Goal: Transaction & Acquisition: Purchase product/service

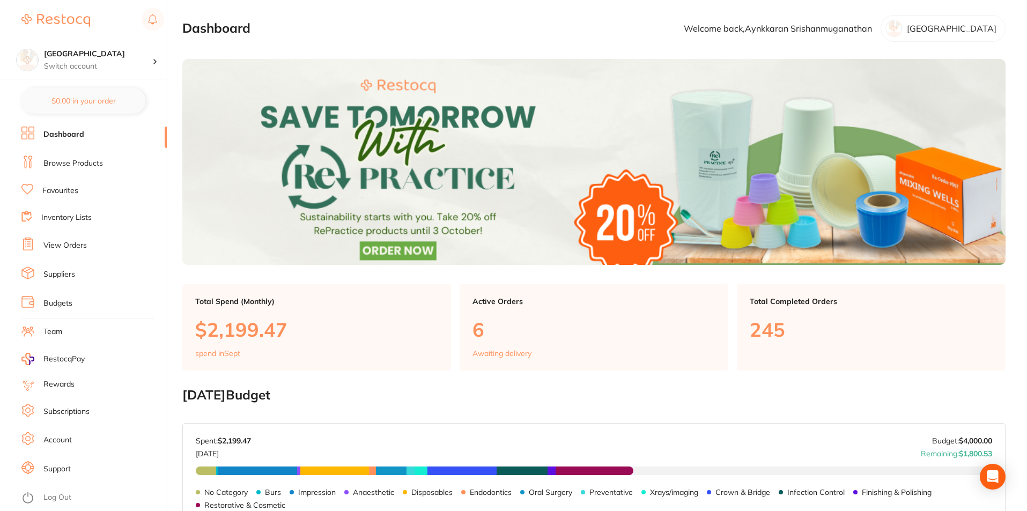
drag, startPoint x: 70, startPoint y: 241, endPoint x: 86, endPoint y: 209, distance: 35.2
click at [70, 241] on link "View Orders" at bounding box center [64, 245] width 43 height 11
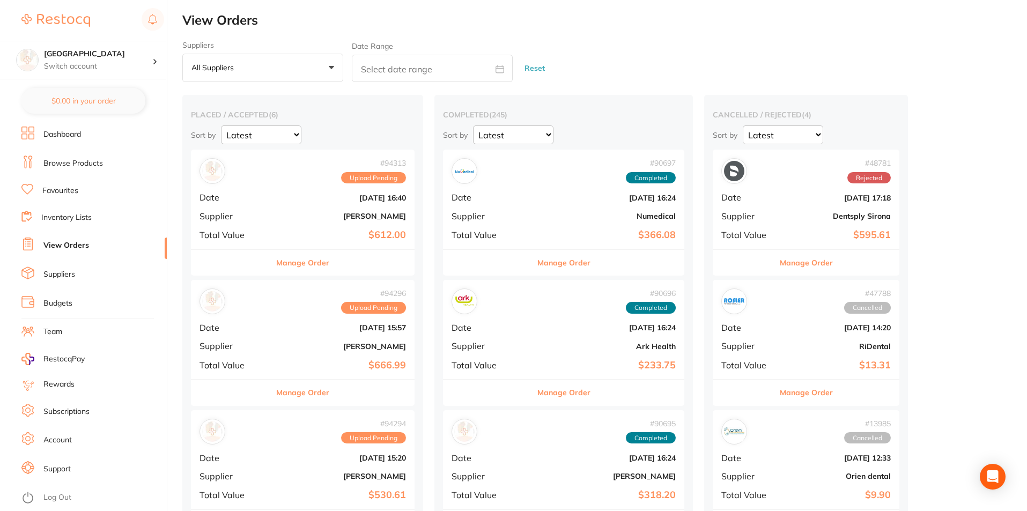
click at [70, 136] on link "Dashboard" at bounding box center [62, 134] width 38 height 11
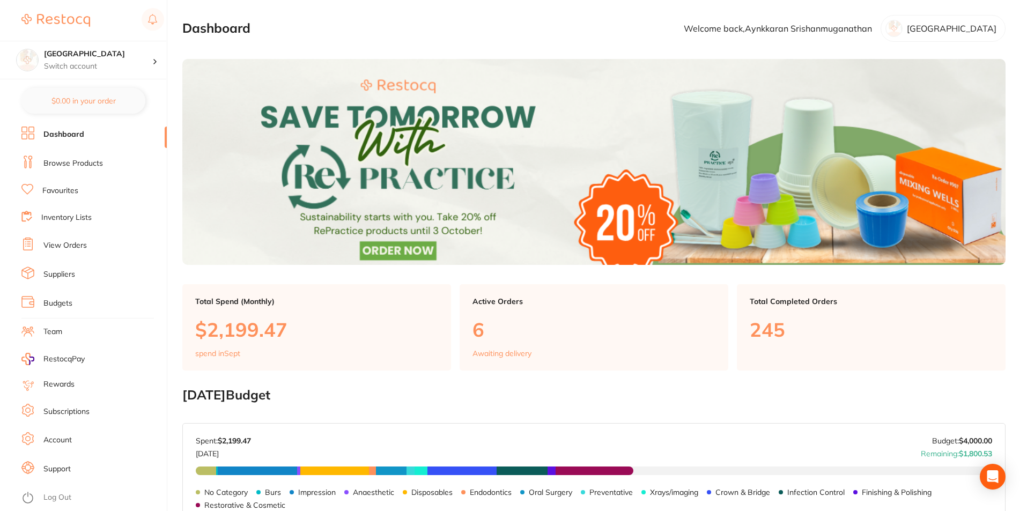
click at [79, 167] on link "Browse Products" at bounding box center [73, 163] width 60 height 11
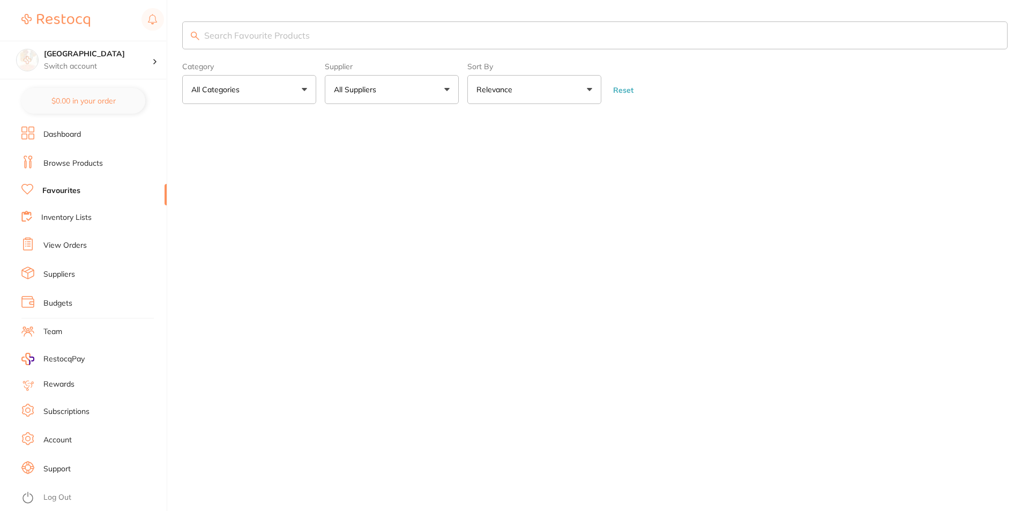
click at [271, 38] on input "search" at bounding box center [595, 35] width 826 height 28
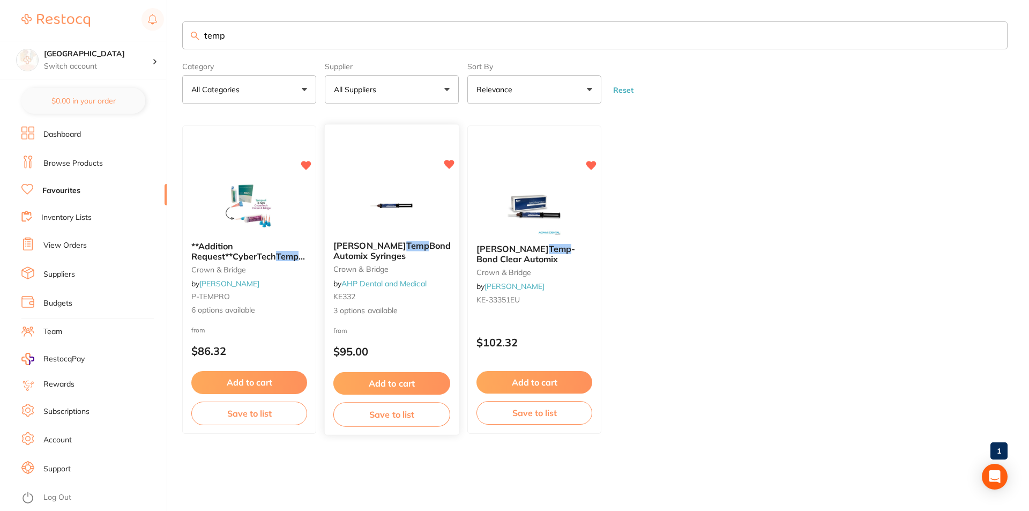
type input "temp"
click at [389, 242] on span "Bond Automix Syringes" at bounding box center [391, 250] width 117 height 21
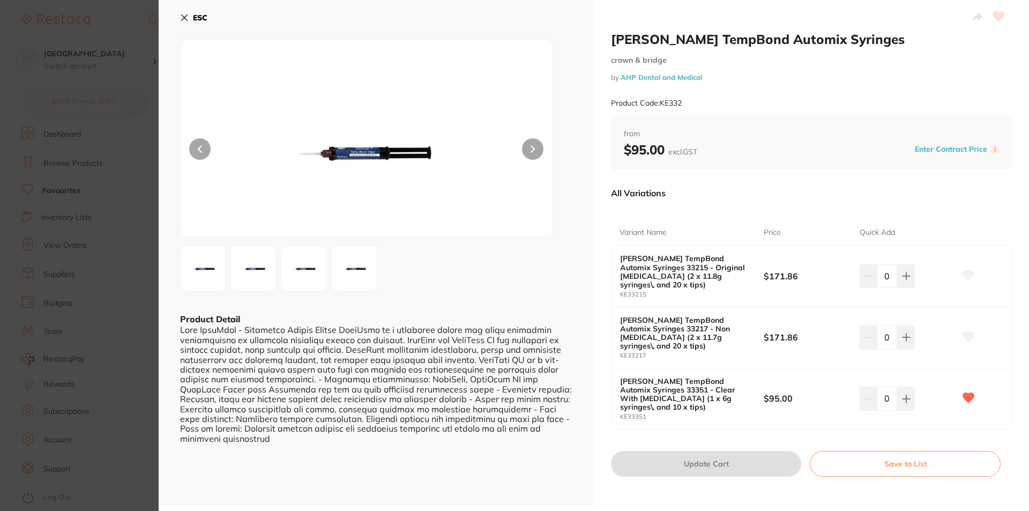
click at [199, 17] on b "ESC" at bounding box center [200, 18] width 14 height 10
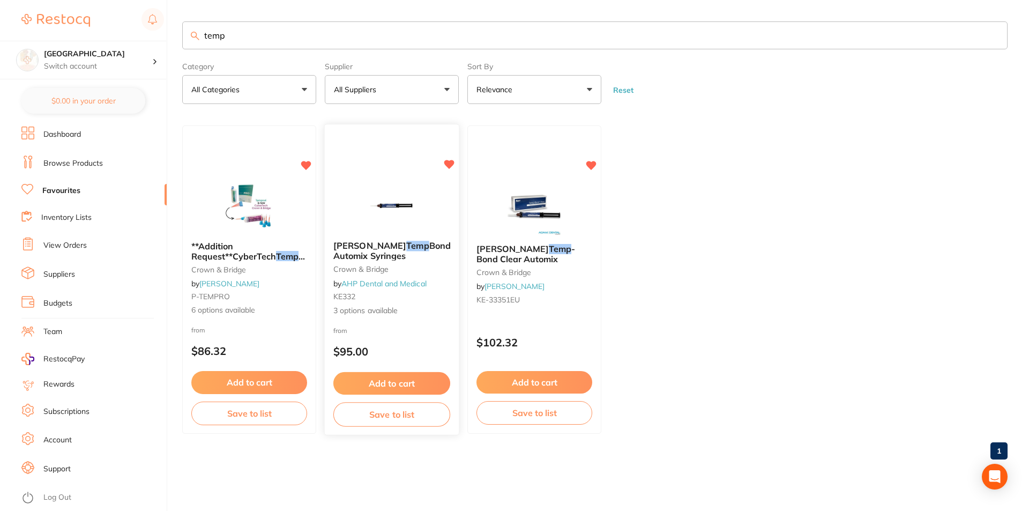
click at [387, 241] on span "Bond Automix Syringes" at bounding box center [391, 250] width 117 height 21
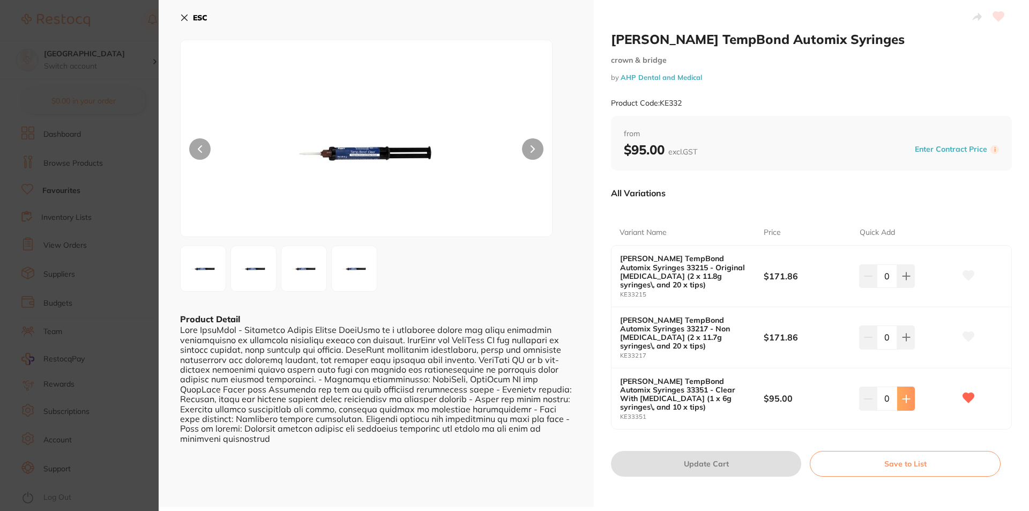
click at [902, 387] on button at bounding box center [906, 399] width 18 height 24
type input "2"
click at [719, 451] on button "Update Cart" at bounding box center [706, 464] width 190 height 26
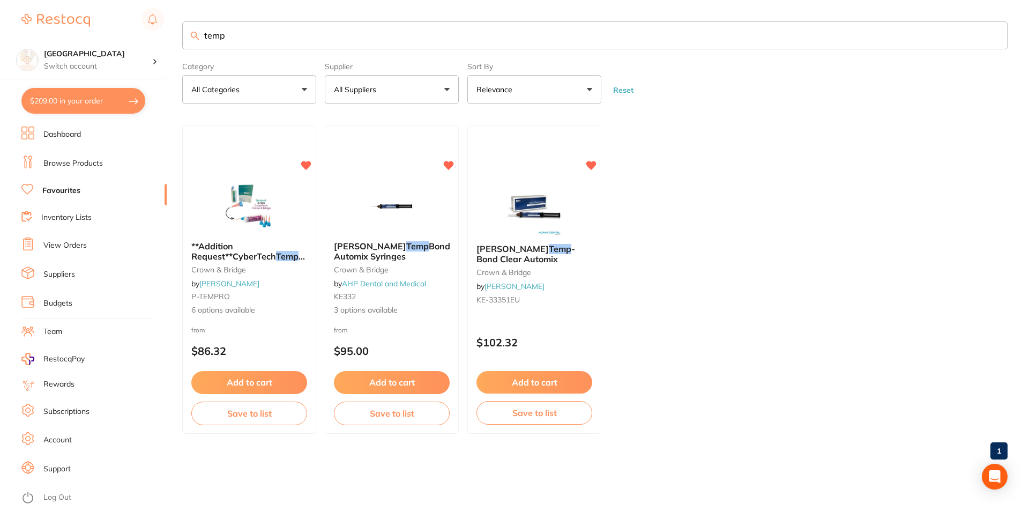
click at [66, 166] on link "Browse Products" at bounding box center [73, 163] width 60 height 11
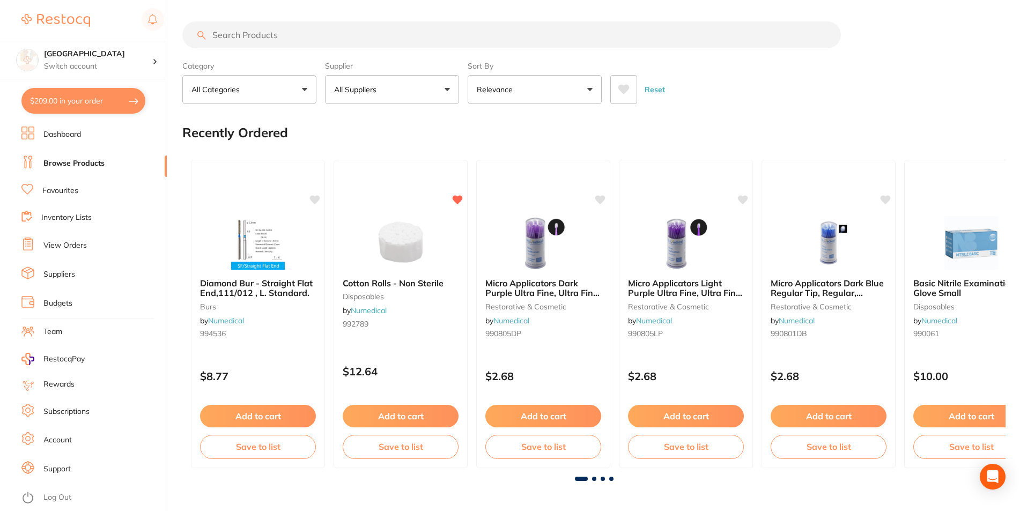
click at [80, 95] on button "$209.00 in your order" at bounding box center [83, 101] width 124 height 26
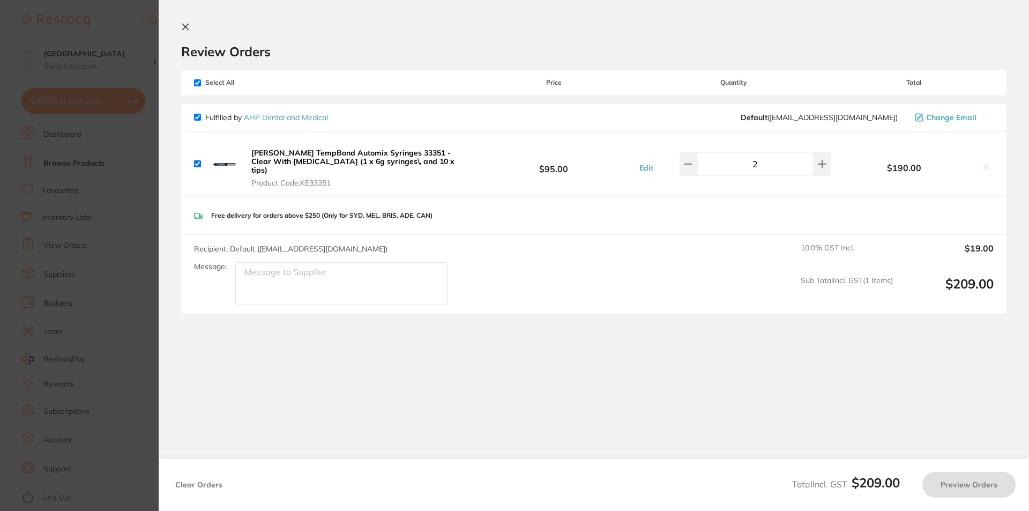
checkbox input "true"
click at [277, 120] on link "AHP Dental and Medical" at bounding box center [286, 118] width 84 height 10
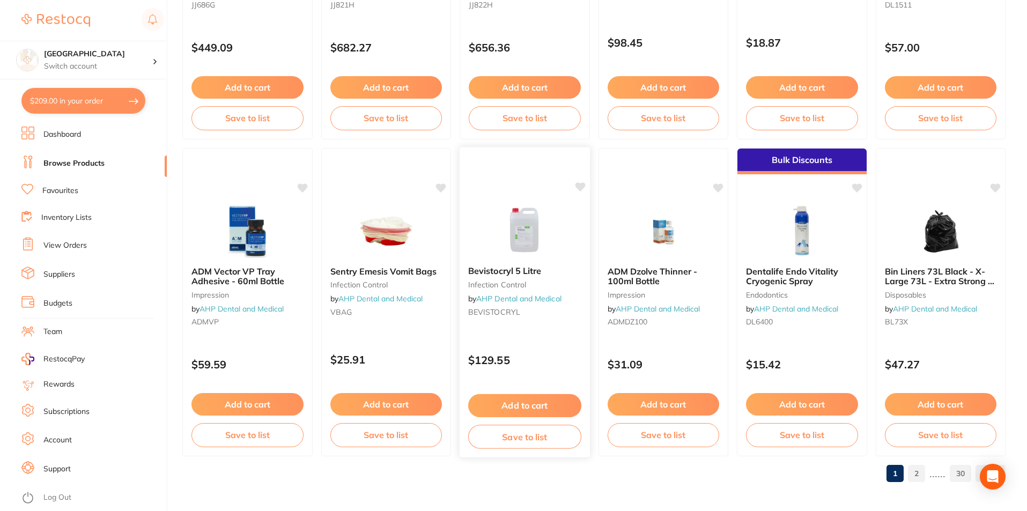
scroll to position [2539, 0]
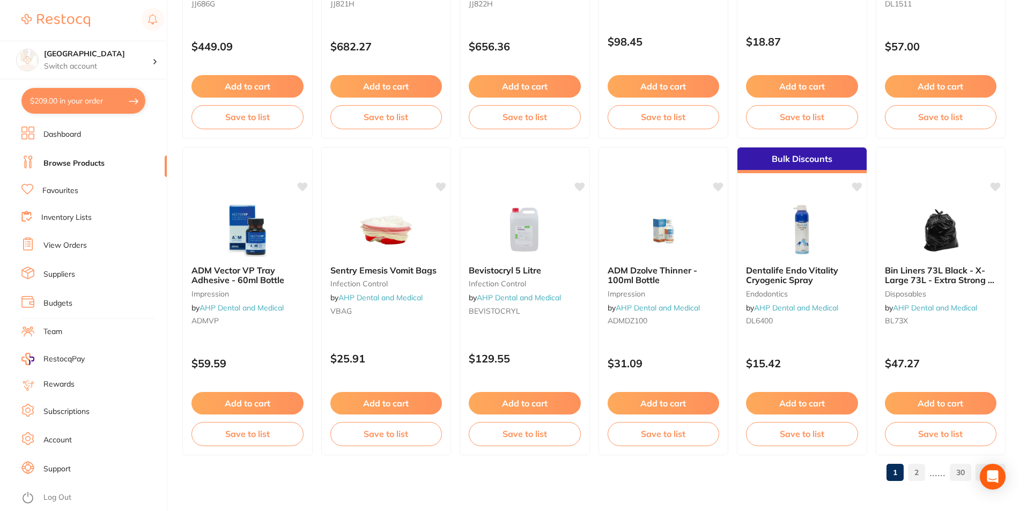
click at [913, 473] on link "2" at bounding box center [916, 472] width 17 height 21
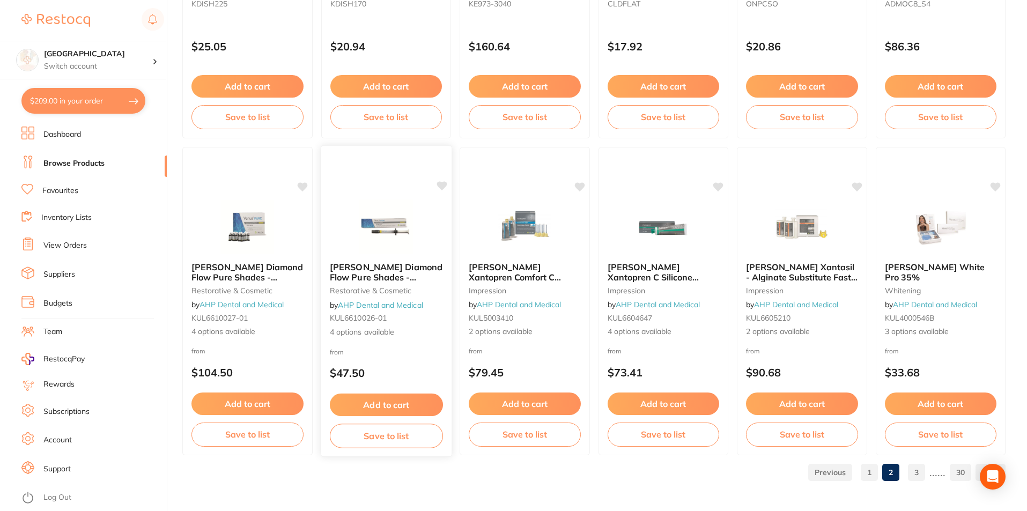
click at [387, 268] on span "Kulzer Venus Diamond Flow Pure Shades - Syringe" at bounding box center [385, 277] width 113 height 31
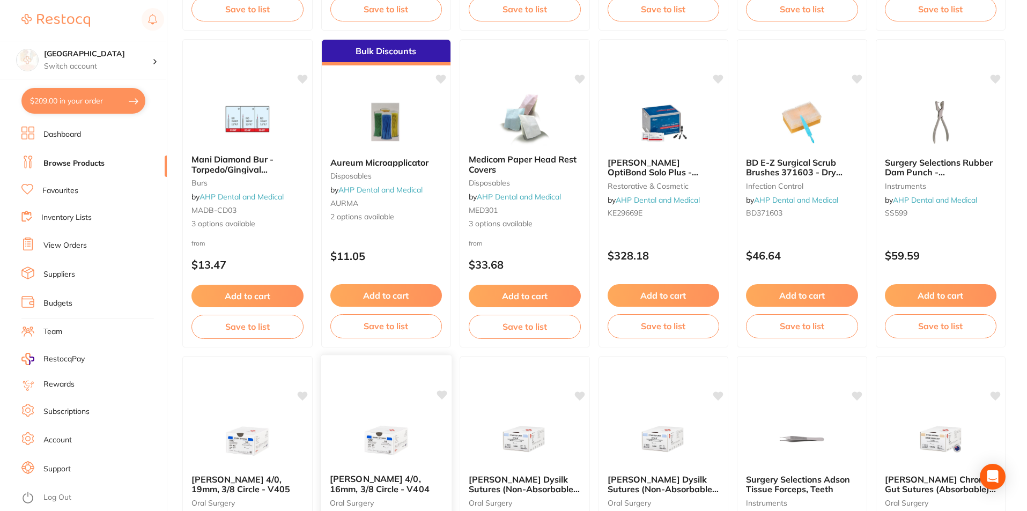
scroll to position [54, 0]
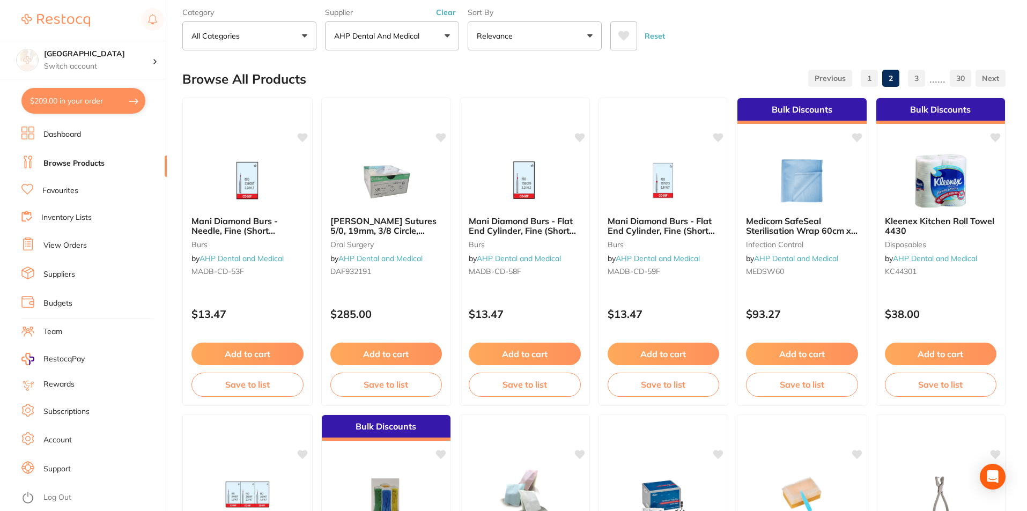
click at [83, 133] on li "Dashboard" at bounding box center [93, 135] width 145 height 16
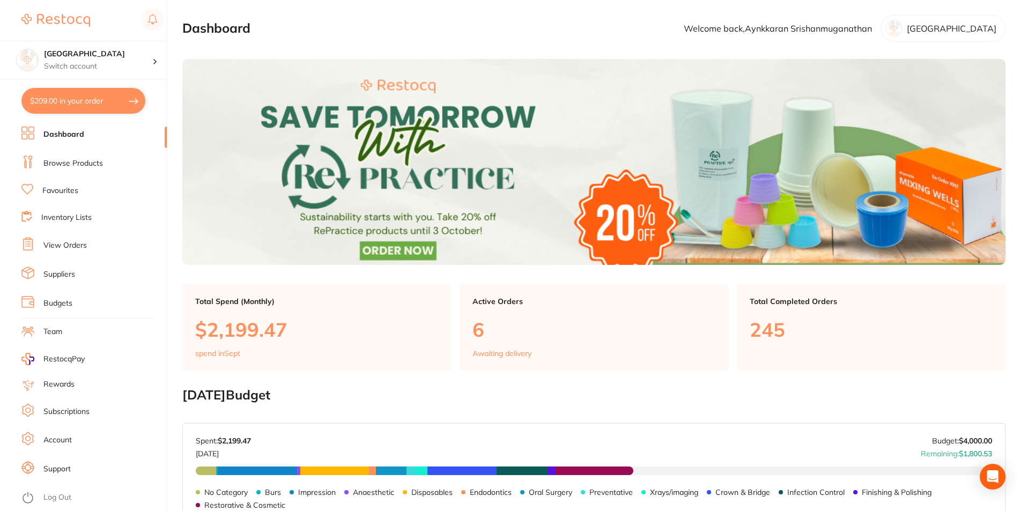
click at [94, 167] on link "Browse Products" at bounding box center [73, 163] width 60 height 11
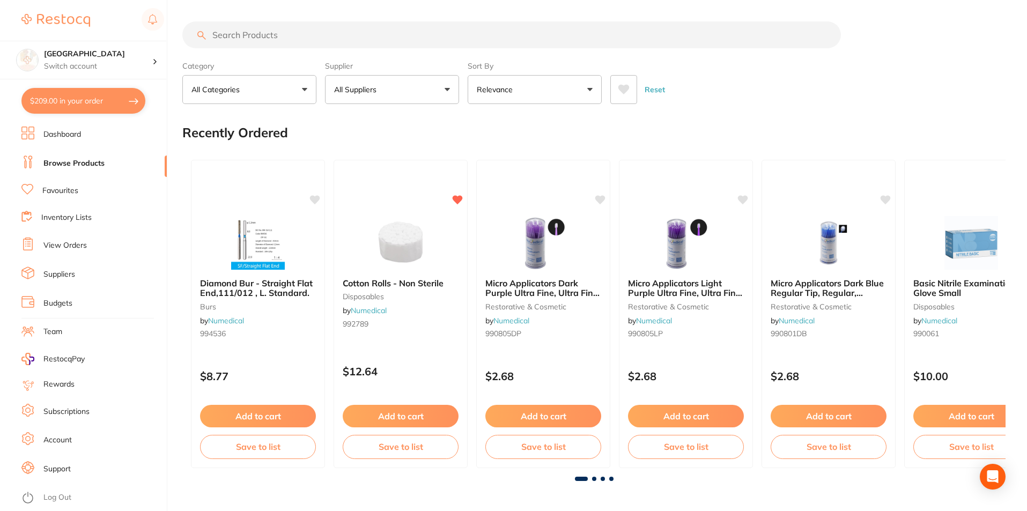
click at [73, 194] on link "Favourites" at bounding box center [60, 190] width 36 height 11
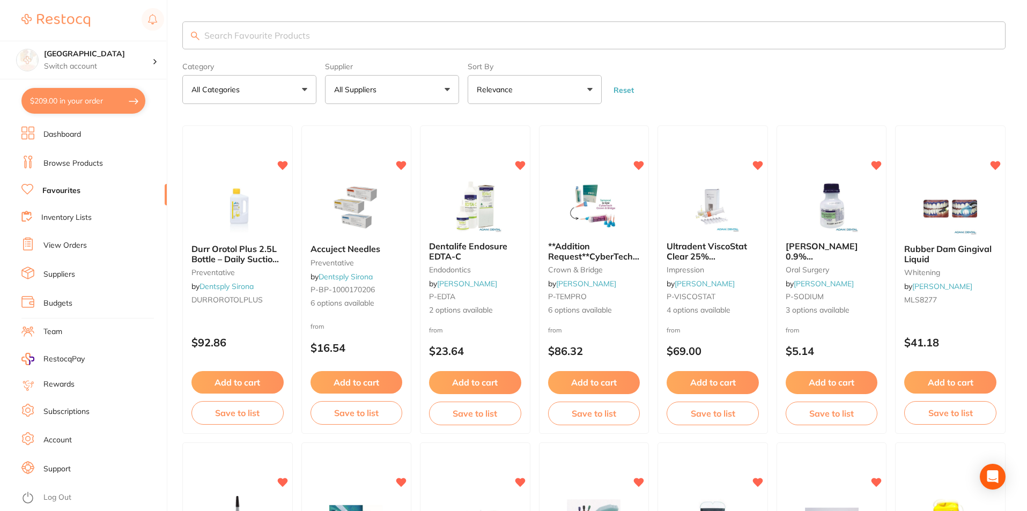
click at [328, 35] on input "search" at bounding box center [593, 35] width 823 height 28
type input "kulzer"
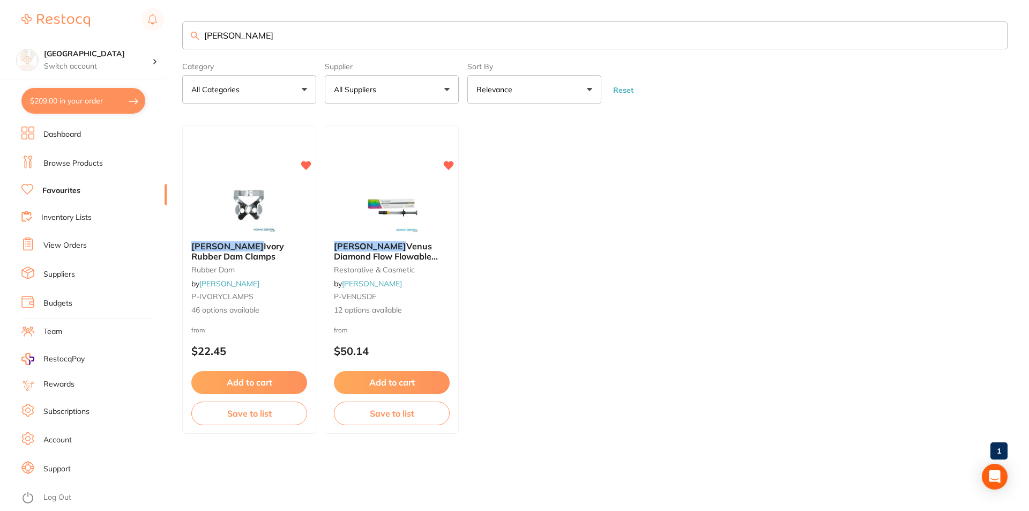
drag, startPoint x: 291, startPoint y: 39, endPoint x: 144, endPoint y: 34, distance: 147.5
click at [144, 34] on div "$209.00 Lakes Boulevard Dental Switch account Lakes Boulevard Dental $209.00 in…" at bounding box center [514, 255] width 1029 height 511
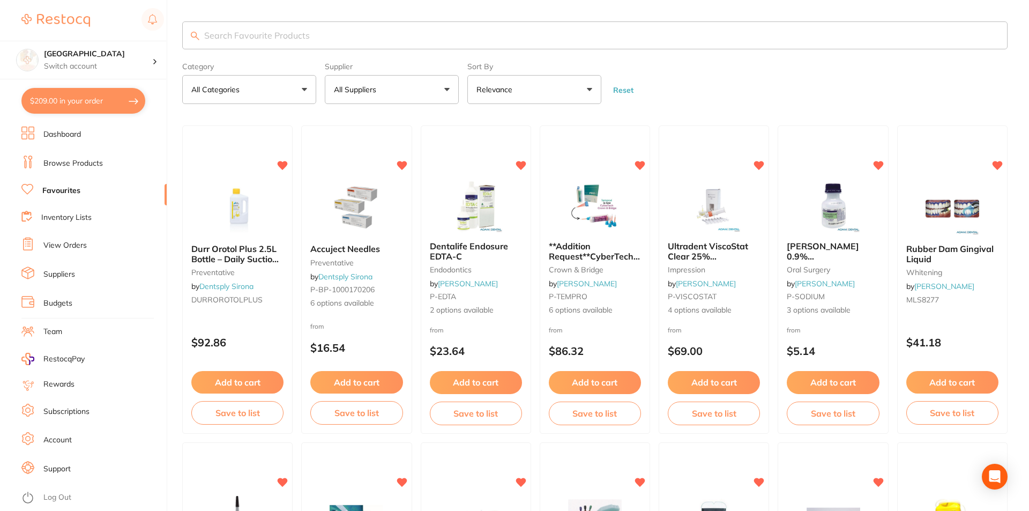
click at [414, 93] on button "All Suppliers" at bounding box center [392, 89] width 134 height 29
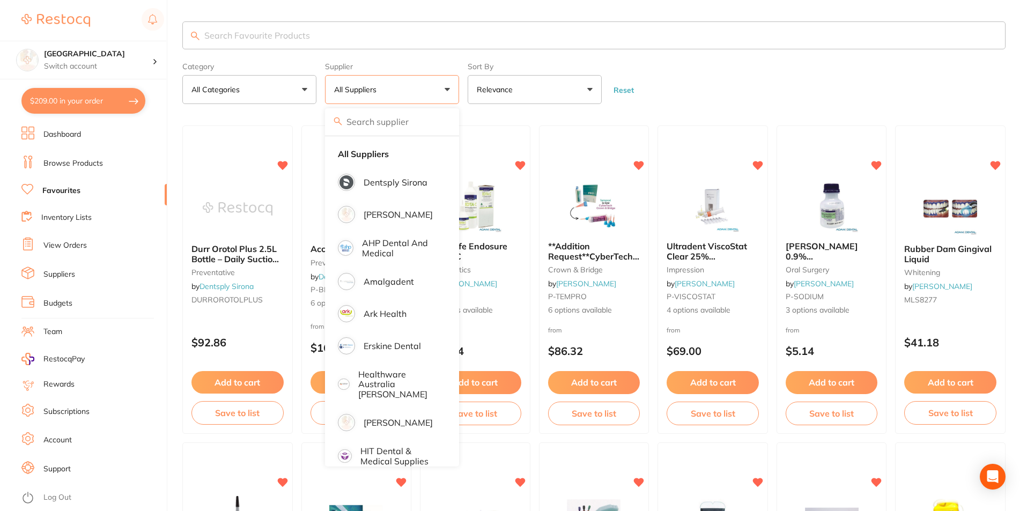
click at [71, 189] on link "Favourites" at bounding box center [61, 190] width 38 height 11
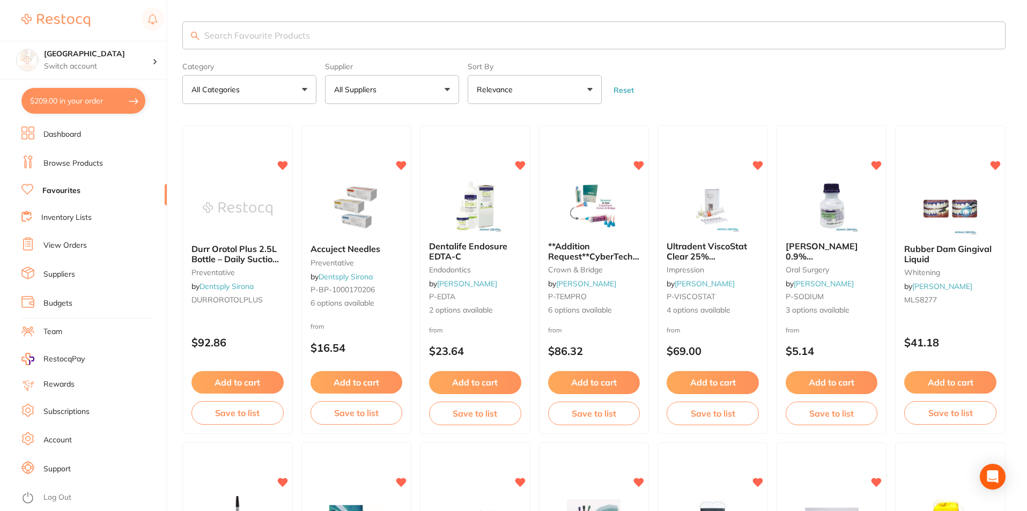
click at [445, 92] on button "All Suppliers" at bounding box center [392, 89] width 134 height 29
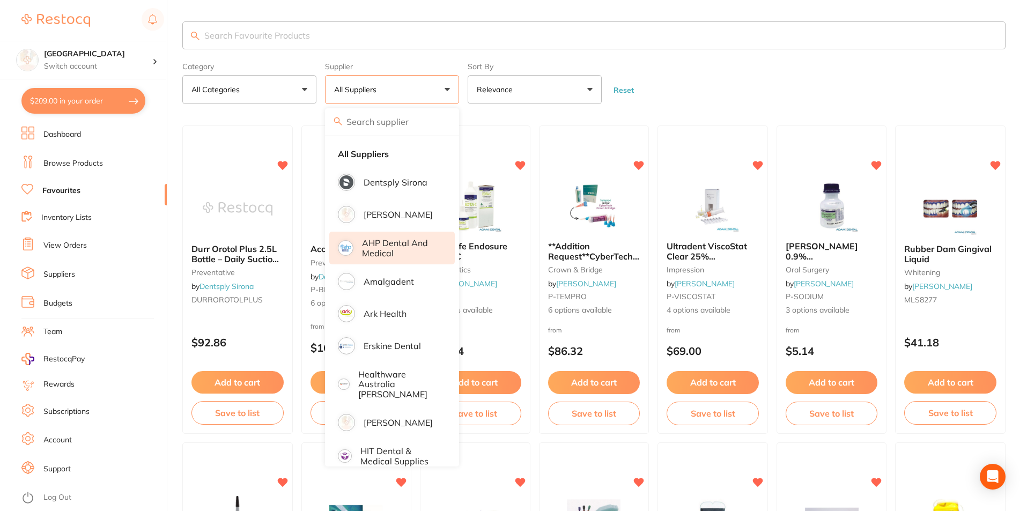
click at [400, 248] on p "AHP Dental and Medical" at bounding box center [401, 248] width 78 height 20
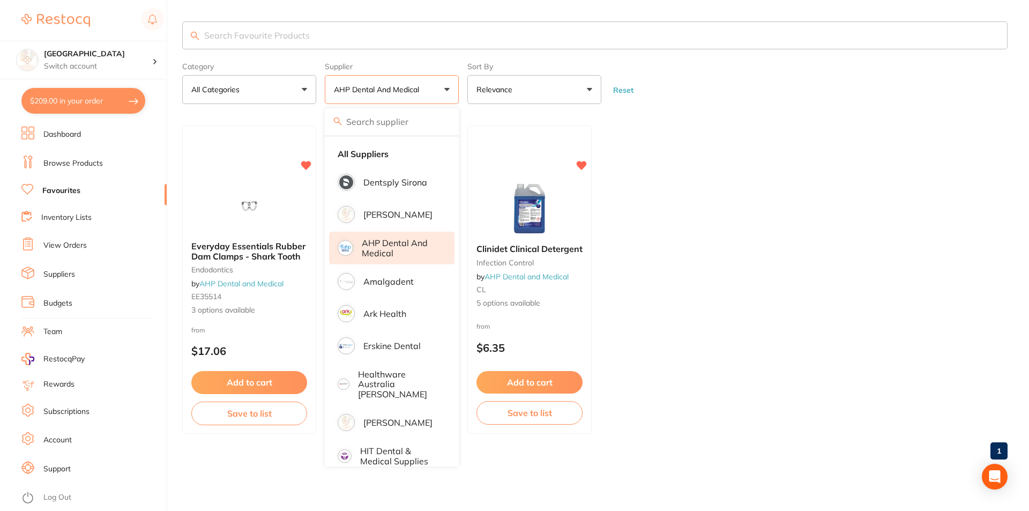
click at [368, 32] on input "search" at bounding box center [595, 35] width 826 height 28
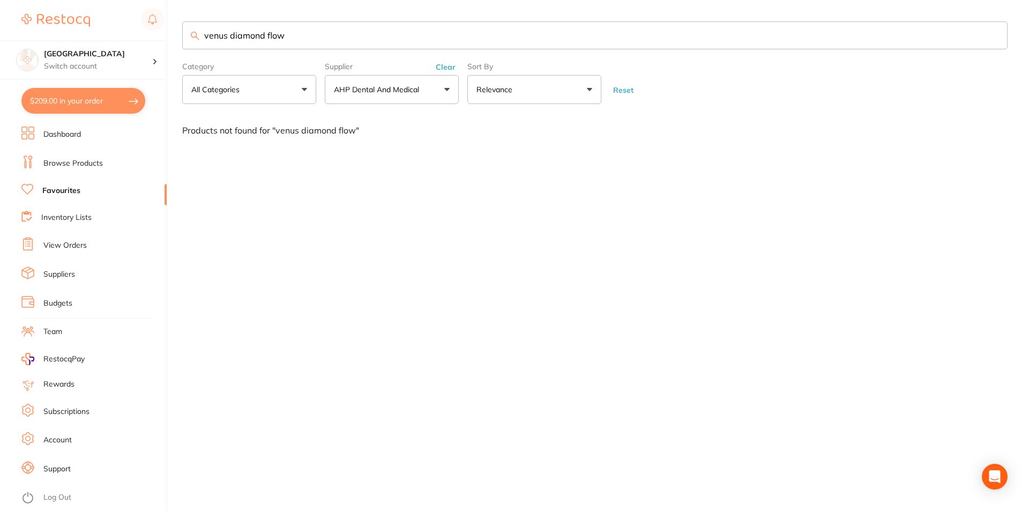
type input "venus diamond flow"
click at [86, 155] on li "Browse Products" at bounding box center [93, 163] width 145 height 16
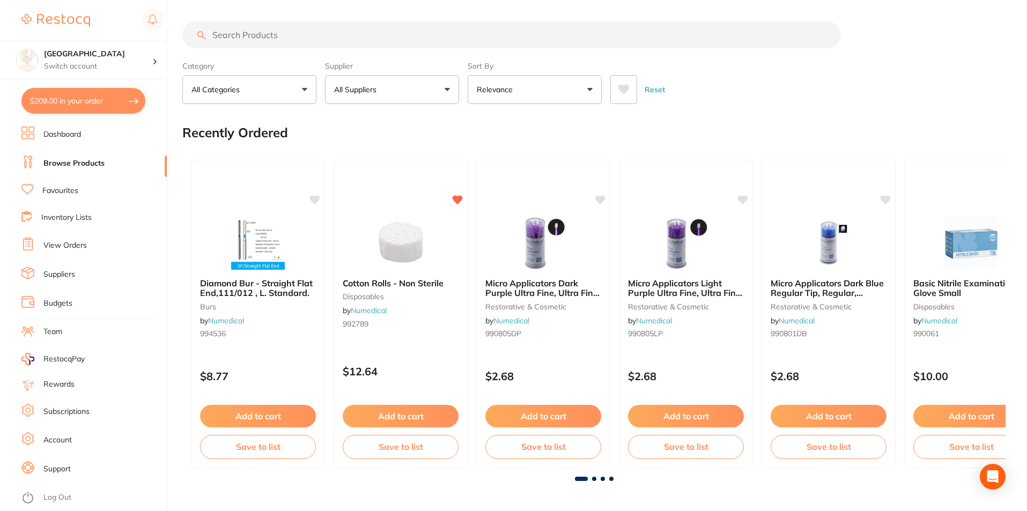
click at [282, 40] on input "search" at bounding box center [511, 34] width 658 height 27
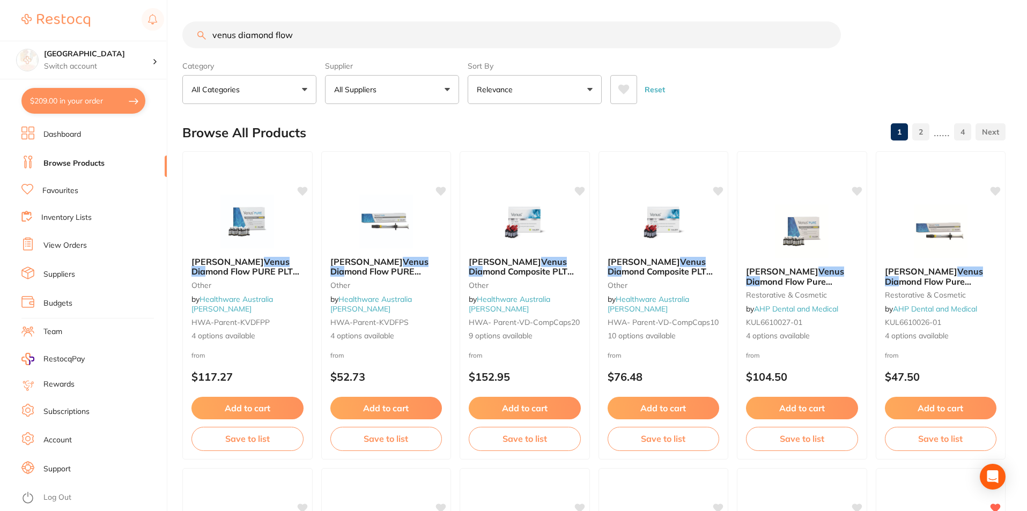
type input "venus diamond flow"
click at [453, 91] on button "All Suppliers" at bounding box center [392, 89] width 134 height 29
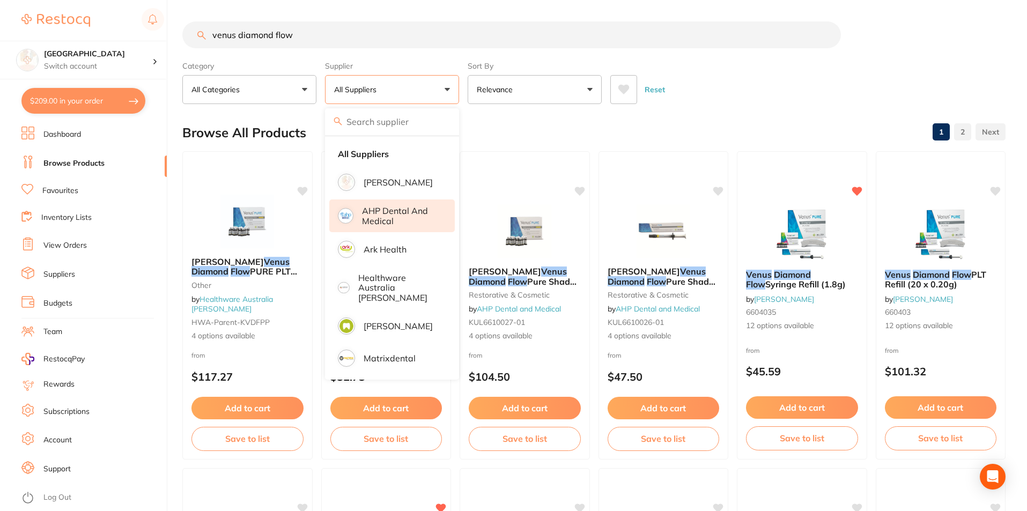
click at [395, 213] on p "AHP Dental and Medical" at bounding box center [401, 216] width 78 height 20
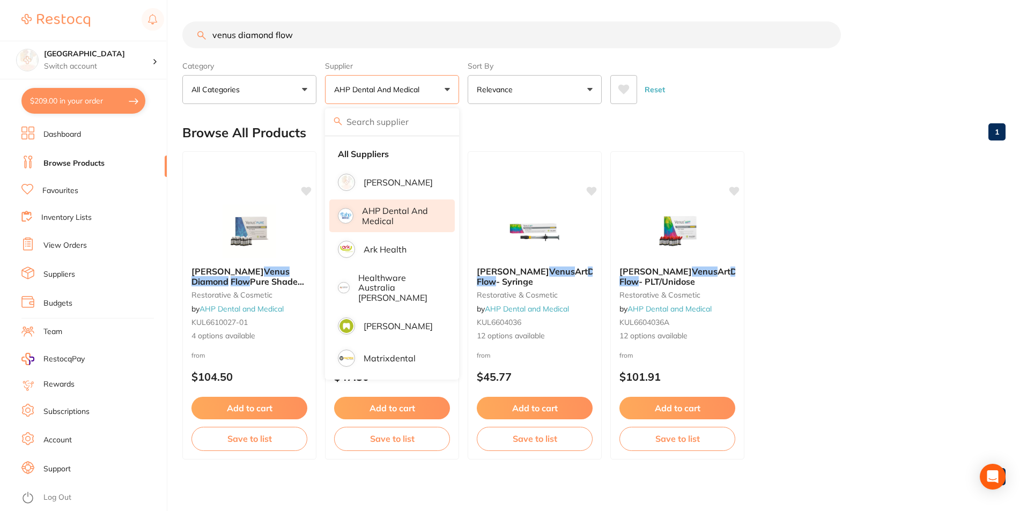
click at [831, 252] on ul "Kulzer Venus Diamond Flow Pure Shades - PLT/Unidose restorative & cosmetic by A…" at bounding box center [593, 305] width 823 height 308
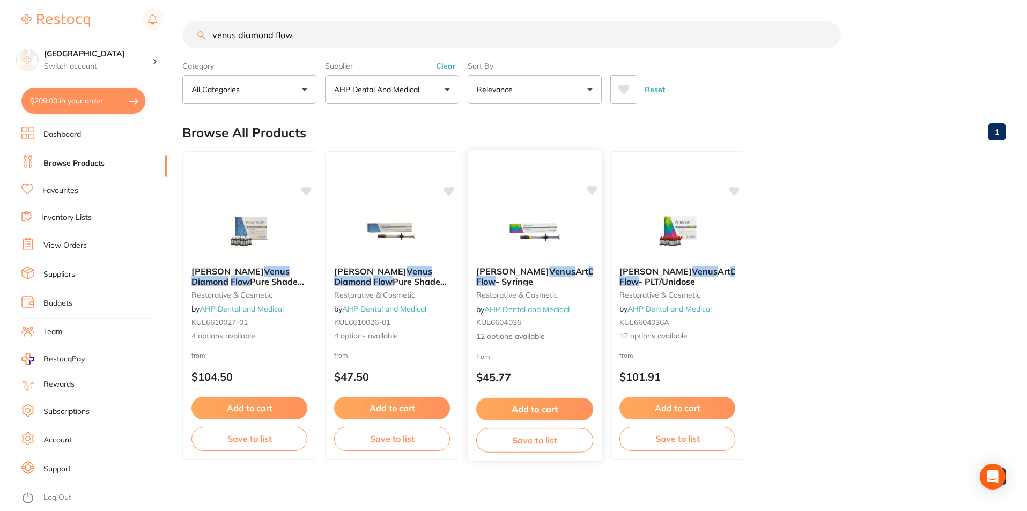
click at [526, 230] on img at bounding box center [534, 231] width 70 height 54
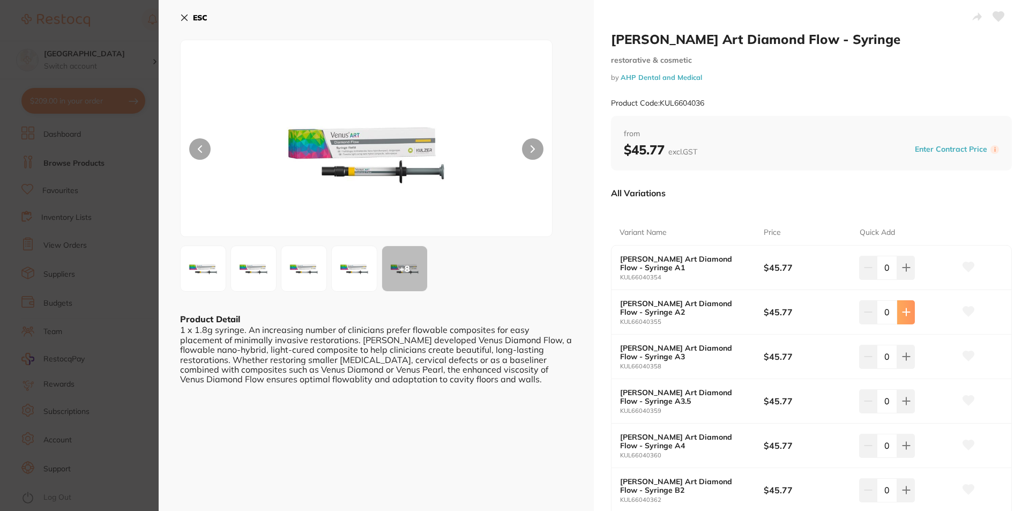
click at [908, 314] on icon at bounding box center [906, 312] width 9 height 9
type input "1"
click at [965, 310] on icon at bounding box center [968, 312] width 11 height 10
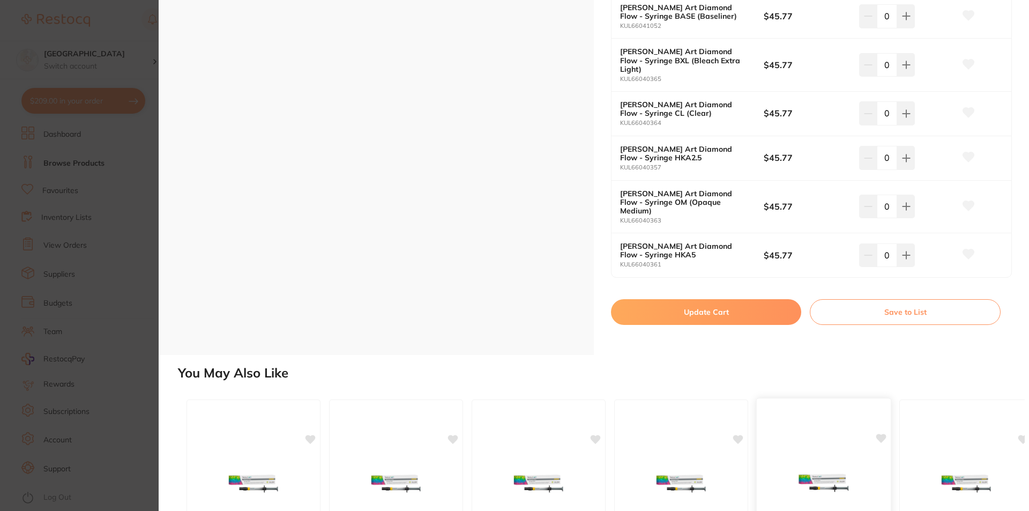
scroll to position [536, 0]
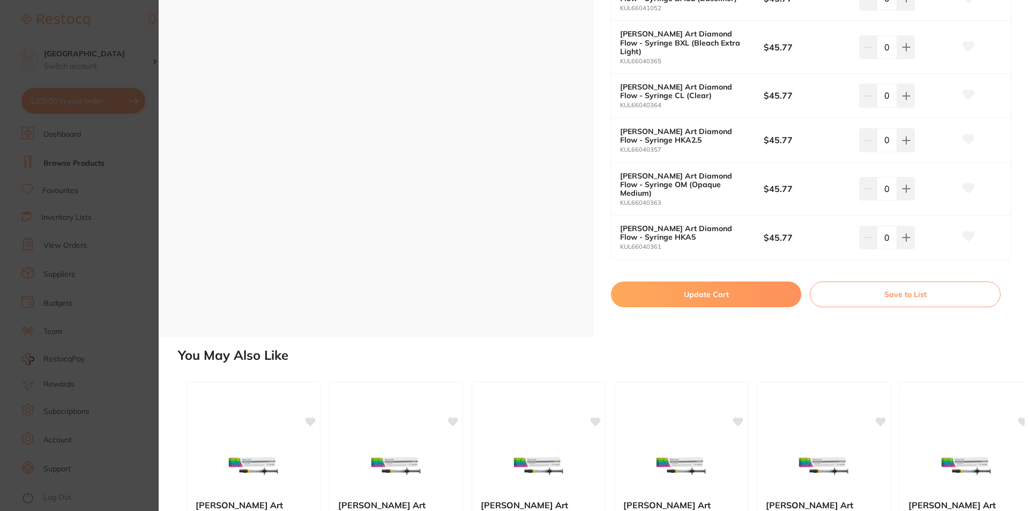
click at [681, 281] on button "Update Cart" at bounding box center [706, 294] width 190 height 26
checkbox input "false"
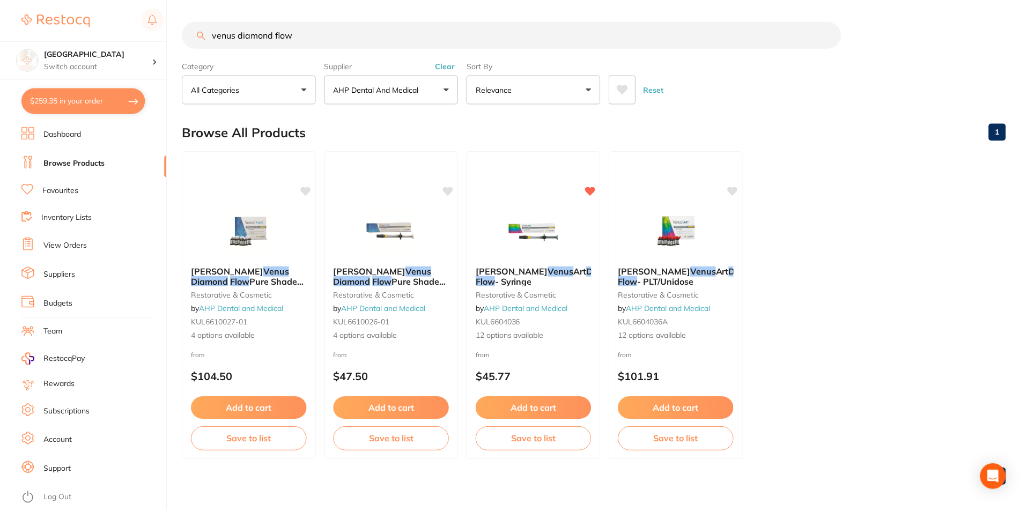
scroll to position [4, 0]
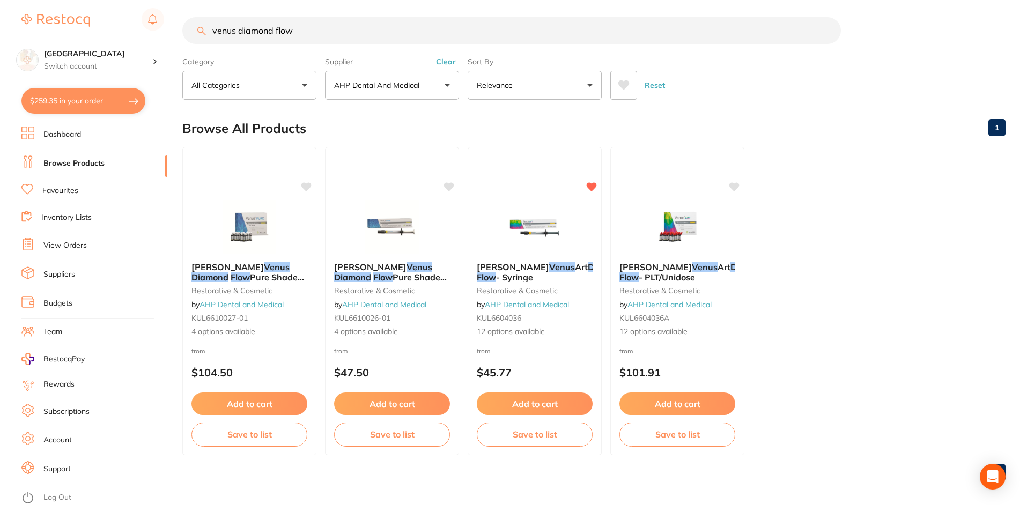
click at [110, 106] on button "$259.35 in your order" at bounding box center [83, 101] width 124 height 26
checkbox input "true"
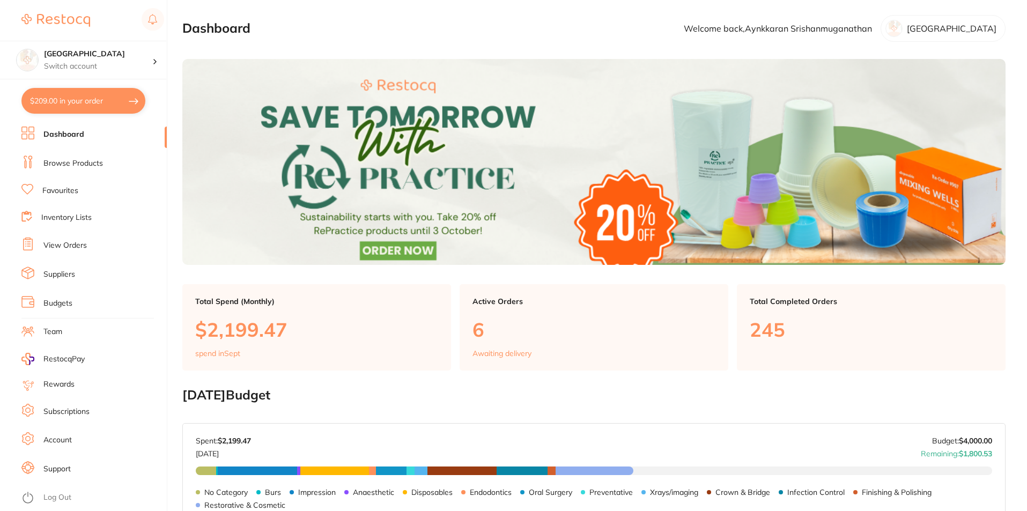
drag, startPoint x: 45, startPoint y: 198, endPoint x: 80, endPoint y: 180, distance: 39.3
click at [46, 198] on ul "Dashboard Browse Products Favourites Inventory Lists View Orders Suppliers Budg…" at bounding box center [93, 319] width 145 height 384
click at [75, 192] on link "Favourites" at bounding box center [60, 190] width 36 height 11
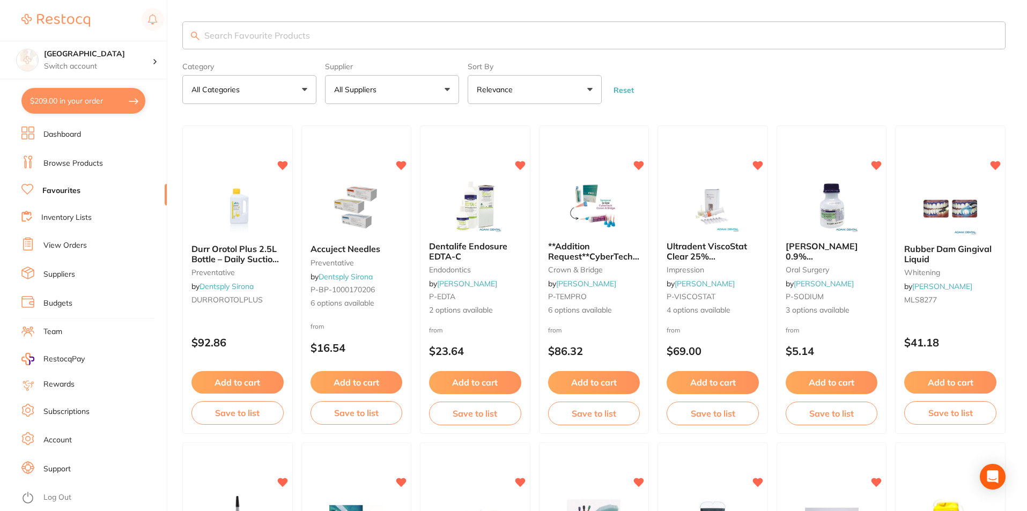
click at [310, 35] on input "search" at bounding box center [593, 35] width 823 height 28
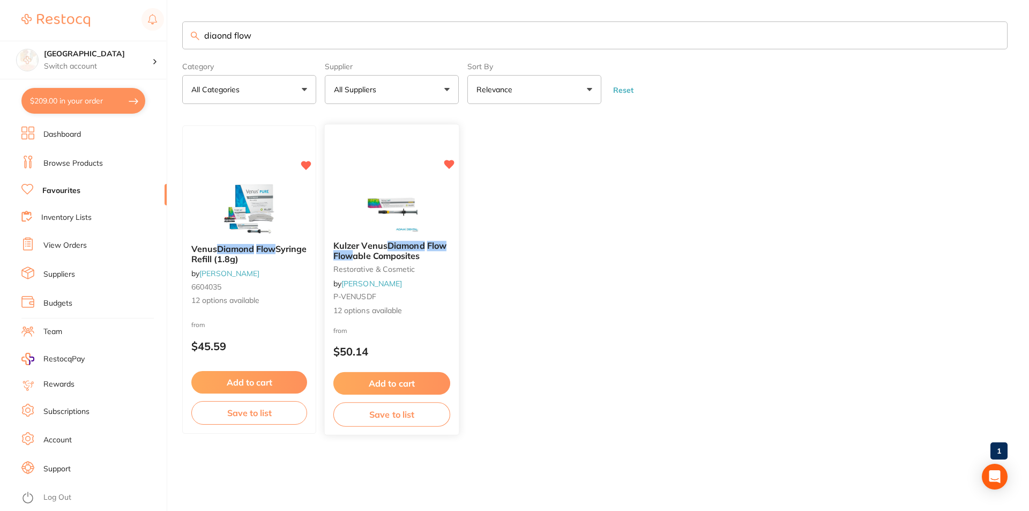
click at [366, 198] on img at bounding box center [391, 205] width 70 height 54
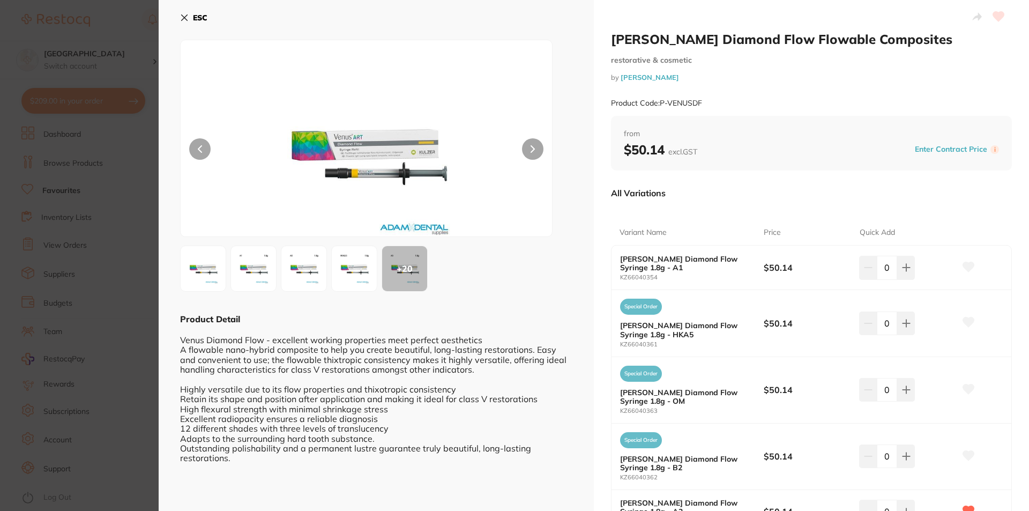
click at [184, 14] on icon at bounding box center [184, 17] width 9 height 9
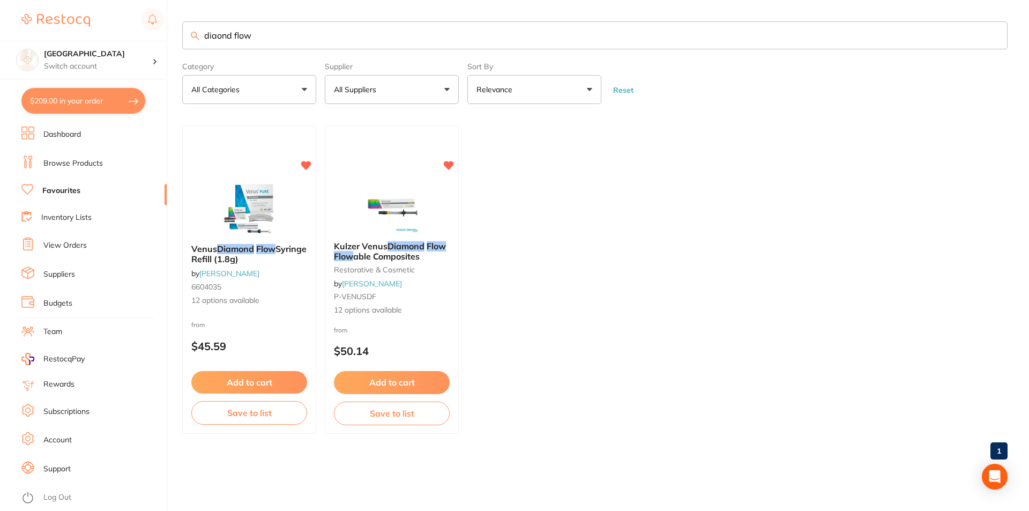
click at [216, 36] on input "diaond flow" at bounding box center [595, 35] width 826 height 28
type input "diamond flow"
click at [89, 165] on link "Browse Products" at bounding box center [73, 163] width 60 height 11
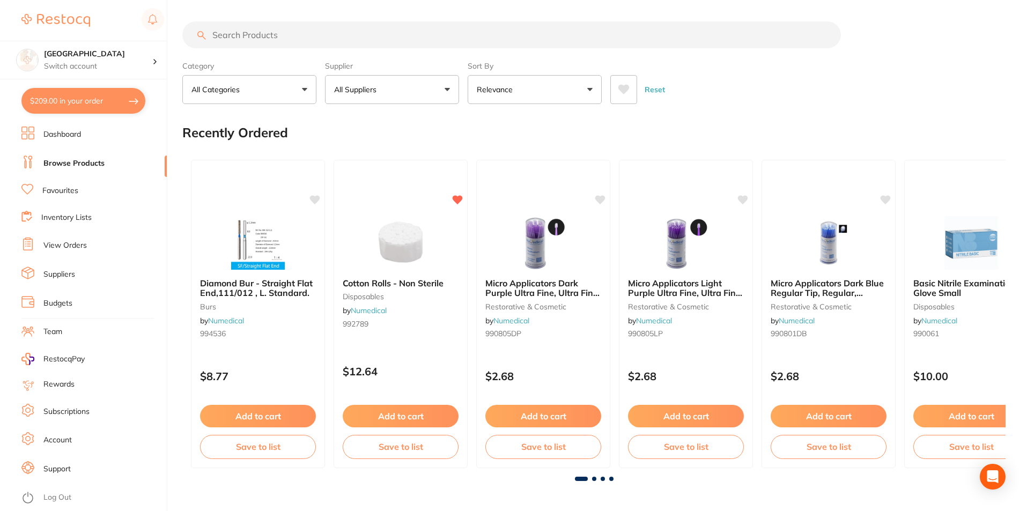
click at [445, 91] on button "All Suppliers" at bounding box center [392, 89] width 134 height 29
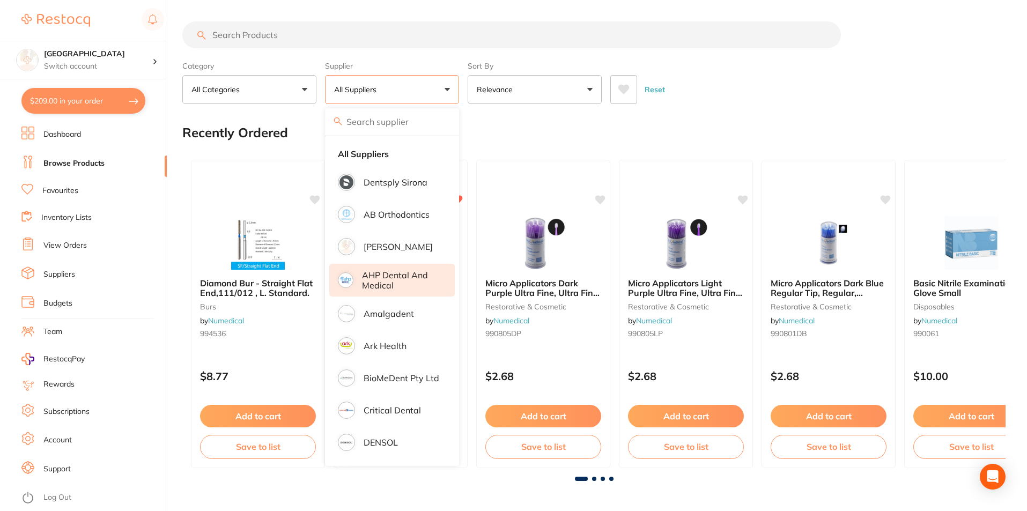
click at [384, 276] on p "AHP Dental and Medical" at bounding box center [401, 280] width 78 height 20
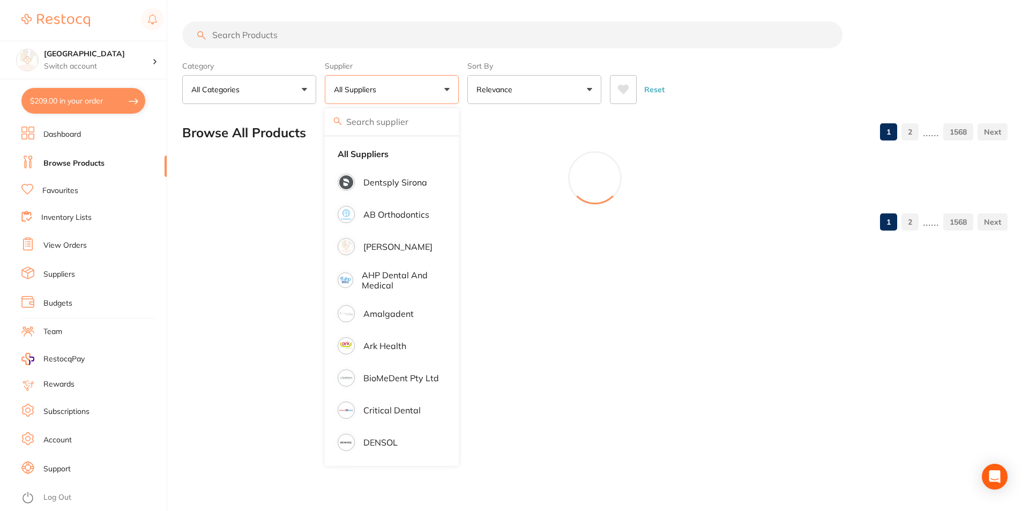
click at [324, 45] on input "search" at bounding box center [512, 34] width 660 height 27
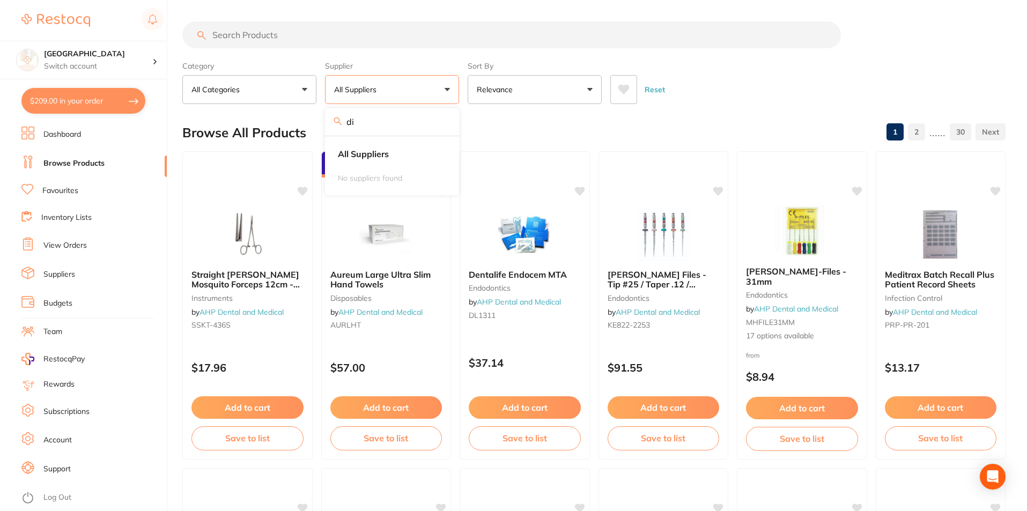
type input "d"
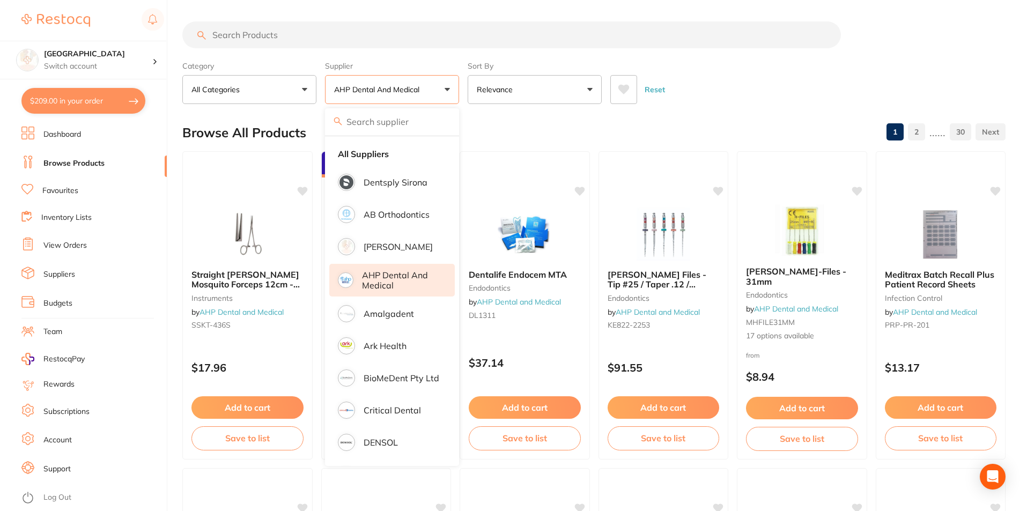
click at [403, 287] on p "AHP Dental and Medical" at bounding box center [401, 280] width 78 height 20
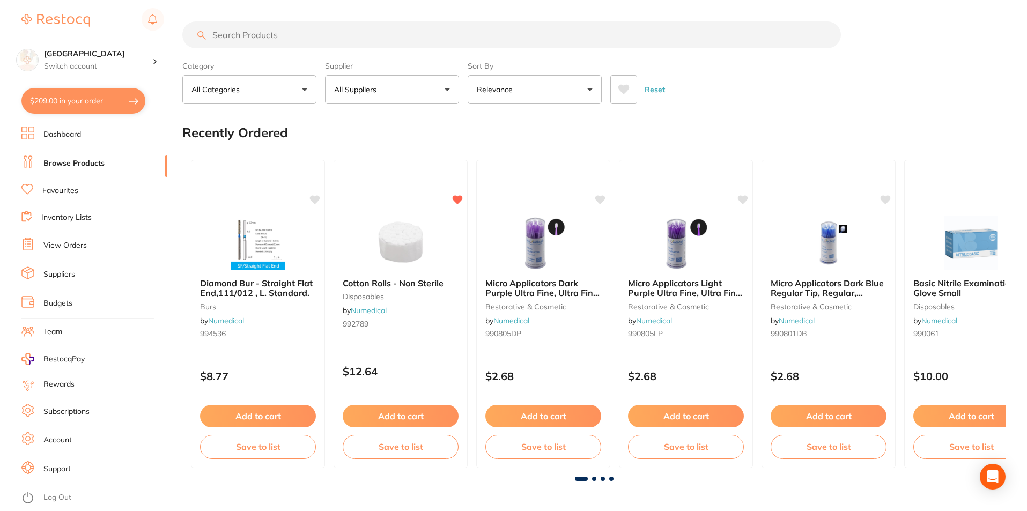
click at [420, 80] on button "All Suppliers" at bounding box center [392, 89] width 134 height 29
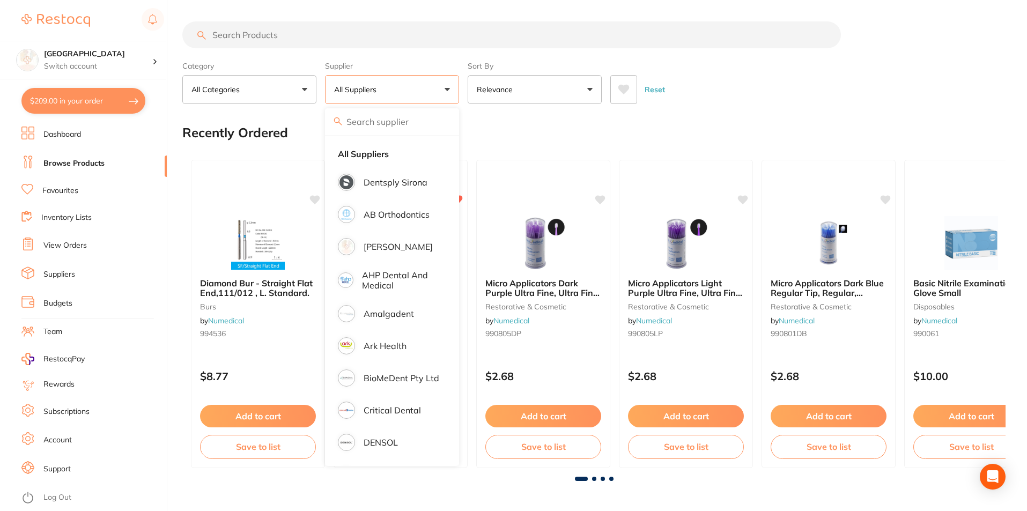
click at [452, 89] on button "All Suppliers" at bounding box center [392, 89] width 134 height 29
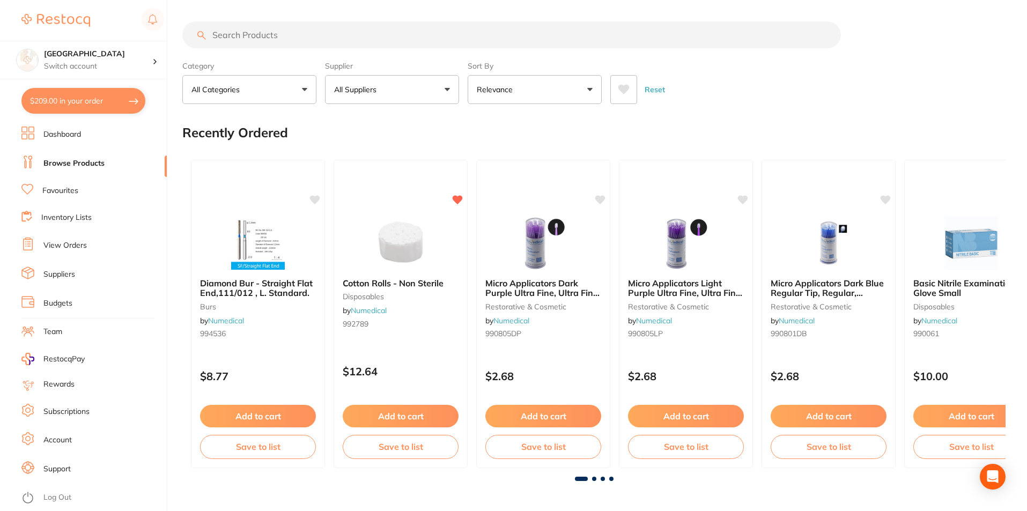
click at [452, 89] on button "All Suppliers" at bounding box center [392, 89] width 134 height 29
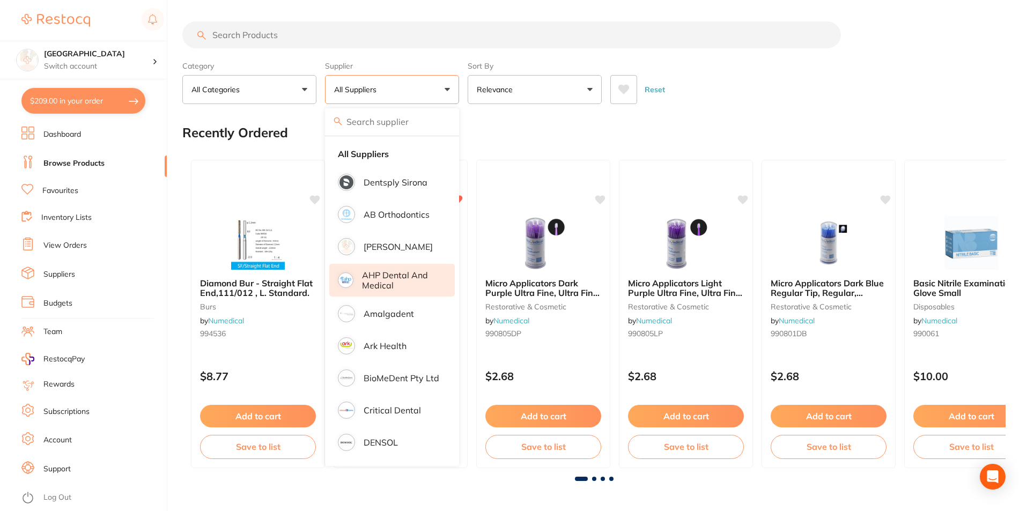
click at [376, 280] on p "AHP Dental and Medical" at bounding box center [401, 280] width 78 height 20
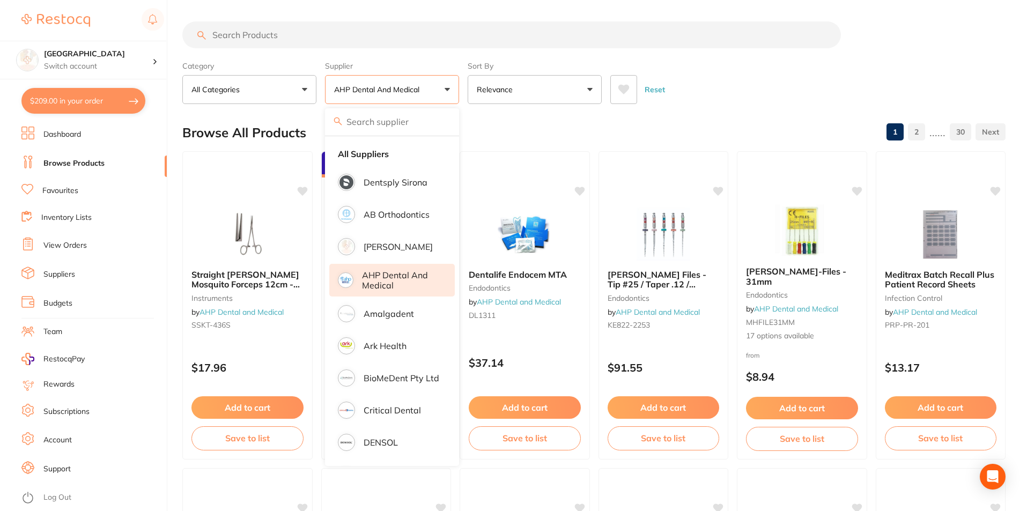
click at [272, 36] on input "search" at bounding box center [511, 34] width 658 height 27
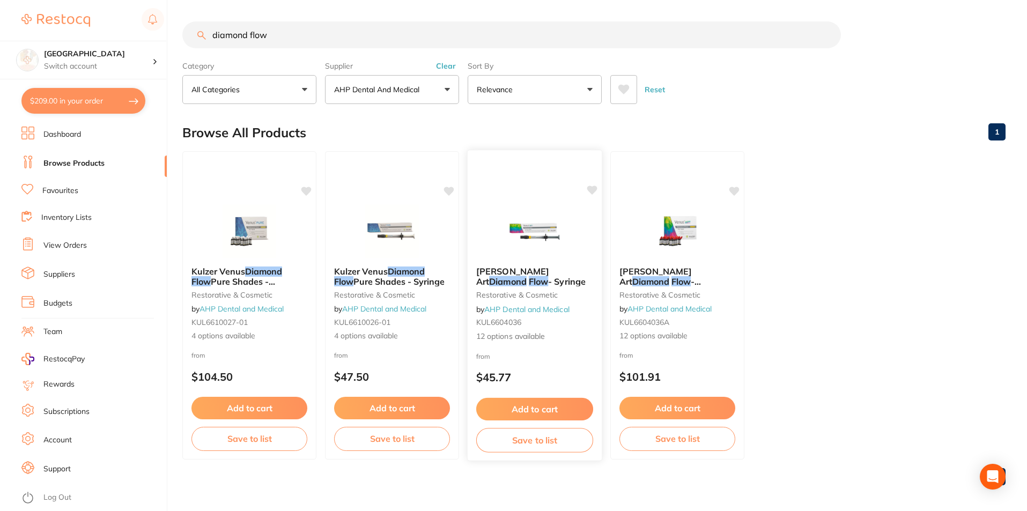
type input "diamond flow"
click at [507, 244] on img at bounding box center [534, 231] width 70 height 54
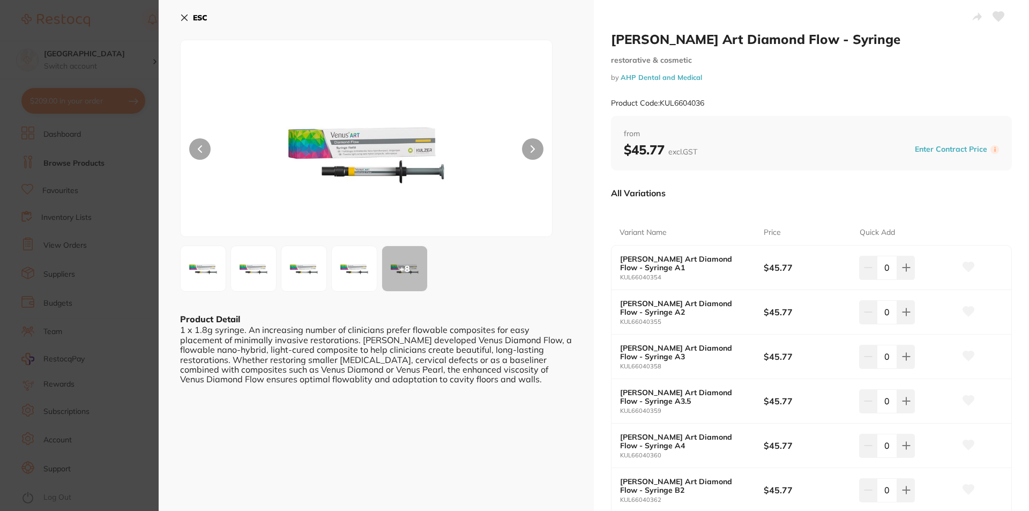
click at [187, 13] on icon at bounding box center [184, 17] width 9 height 9
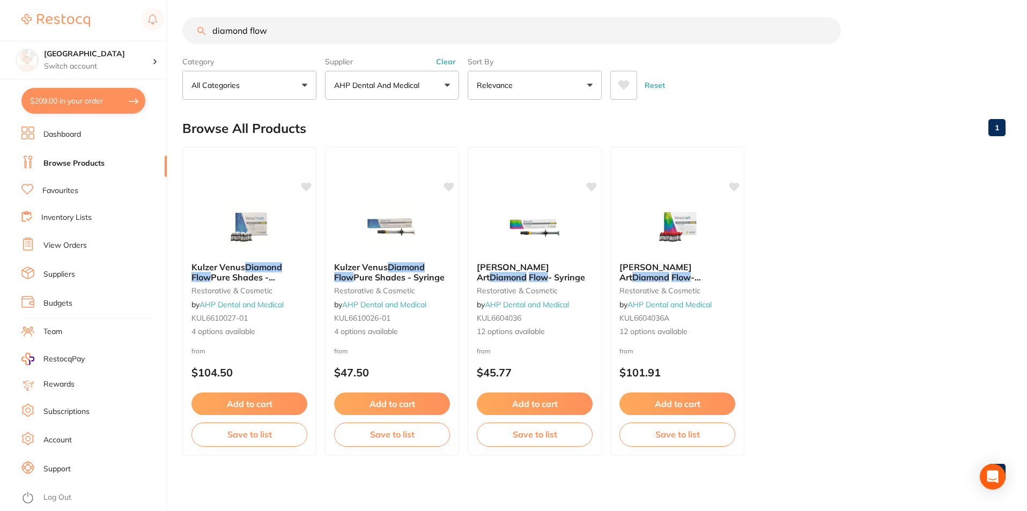
click at [445, 61] on button "Clear" at bounding box center [446, 62] width 26 height 10
click at [442, 66] on label "Supplier" at bounding box center [392, 62] width 134 height 10
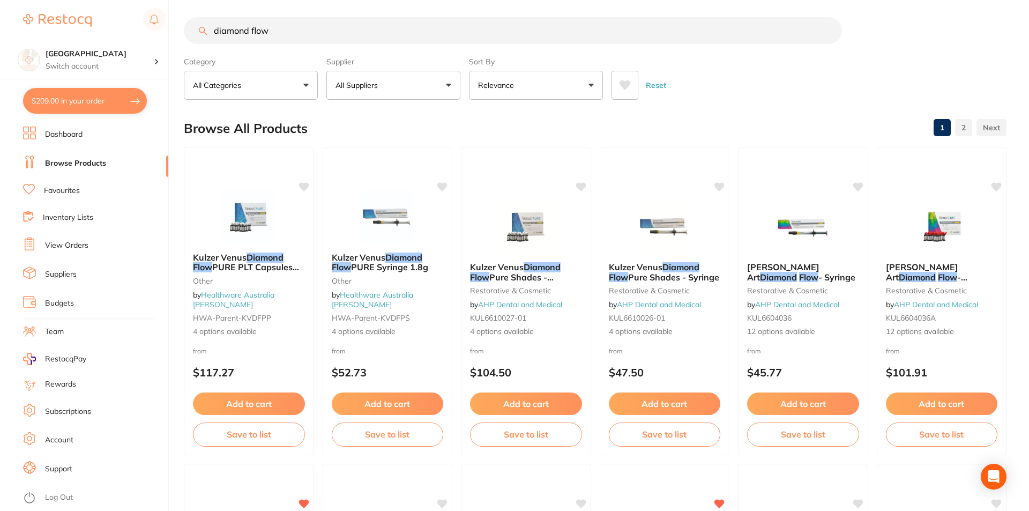
scroll to position [0, 0]
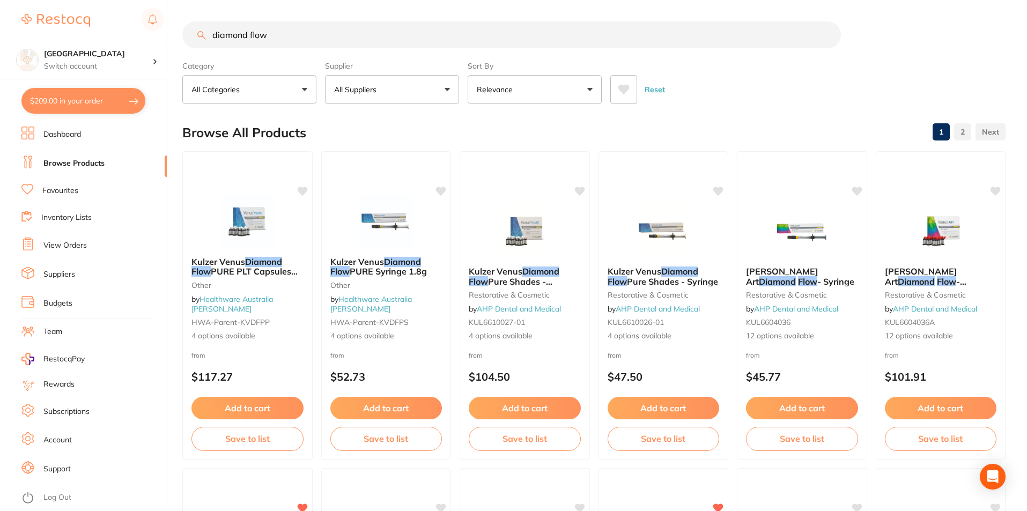
click at [442, 67] on label "Supplier" at bounding box center [392, 66] width 134 height 10
click at [66, 188] on link "Favourites" at bounding box center [60, 190] width 36 height 11
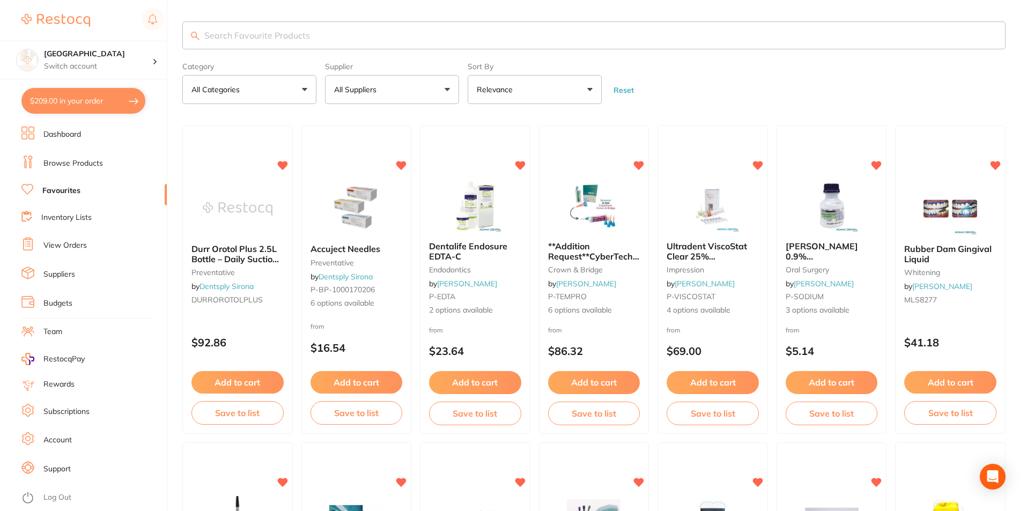
click at [250, 36] on input "search" at bounding box center [593, 35] width 823 height 28
click at [220, 44] on input "search" at bounding box center [593, 35] width 823 height 28
click at [218, 41] on input "search" at bounding box center [593, 35] width 823 height 28
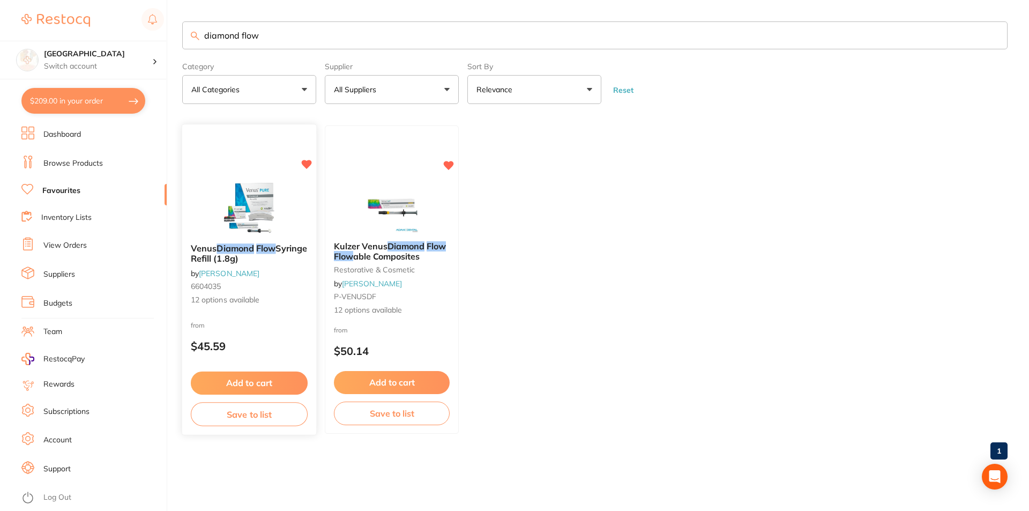
type input "diamond flow"
click at [243, 238] on div "Venus Diamond Flow Syringe Refill (1.8g) by [PERSON_NAME] 6604035 12 options av…" at bounding box center [249, 274] width 134 height 79
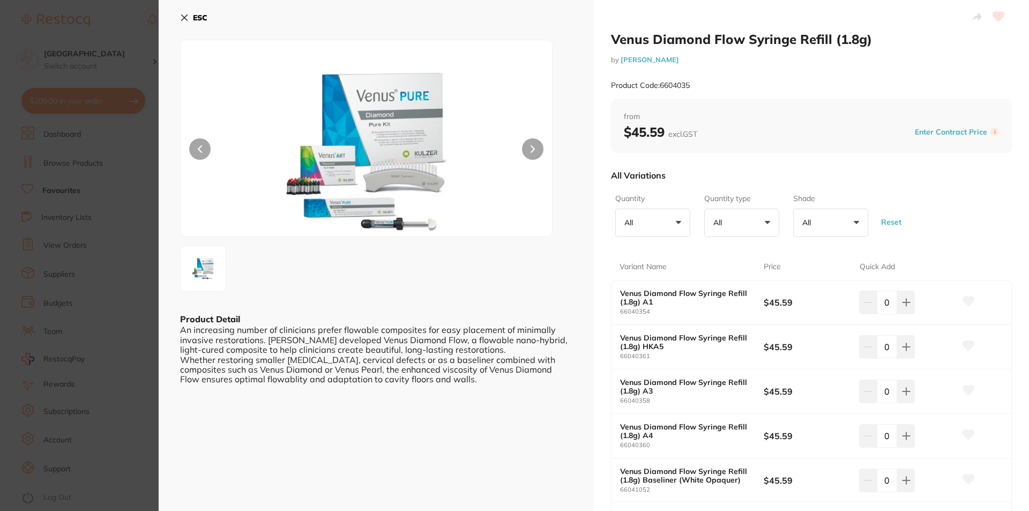
click at [185, 19] on icon at bounding box center [185, 18] width 6 height 6
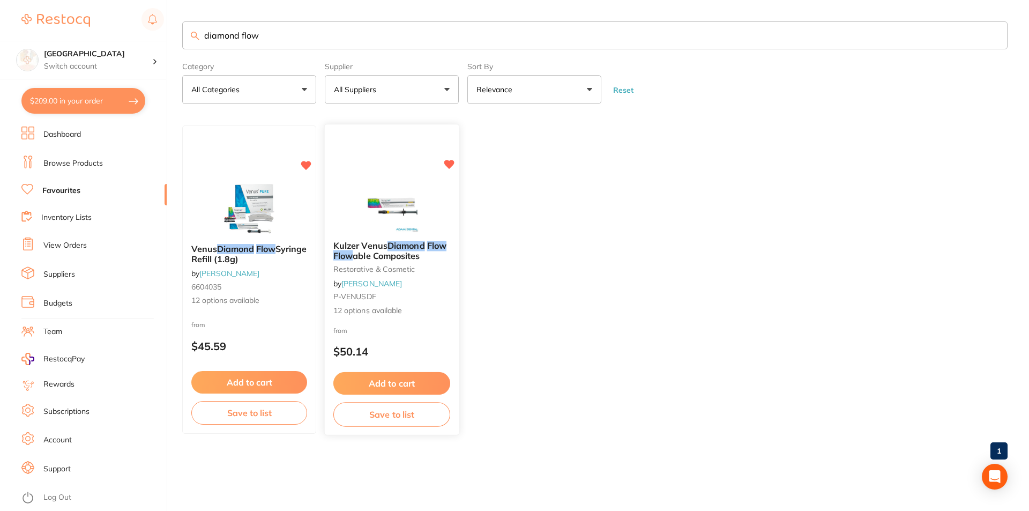
click at [350, 200] on div at bounding box center [392, 205] width 134 height 54
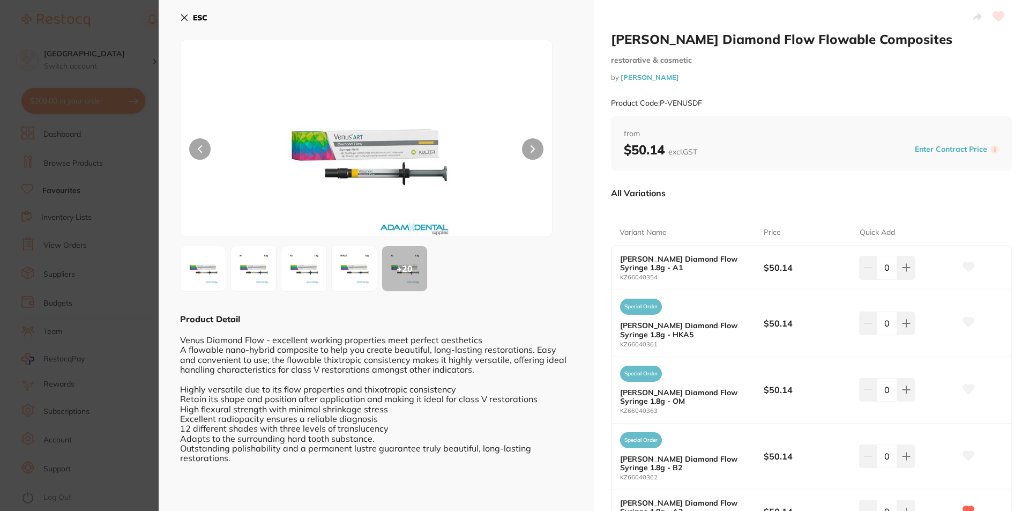
click at [203, 13] on b "ESC" at bounding box center [200, 18] width 14 height 10
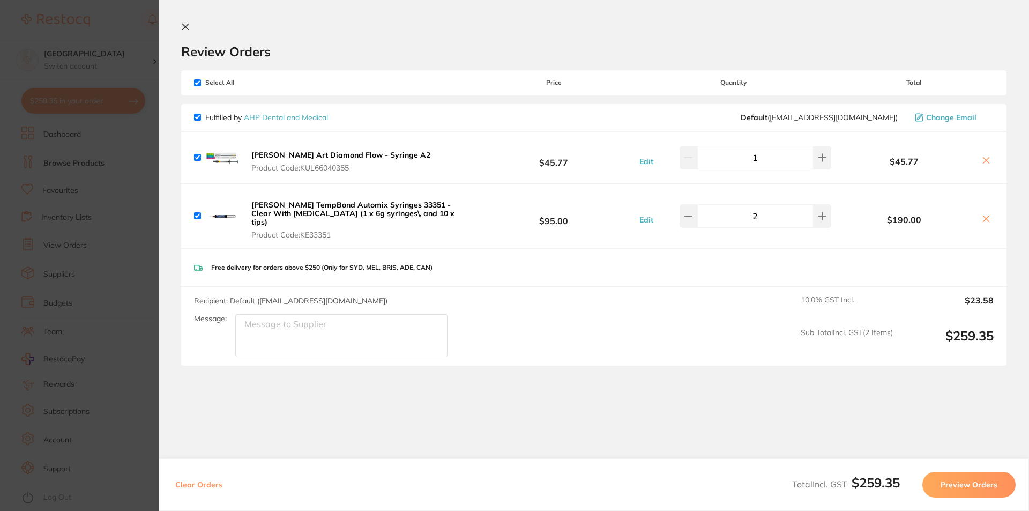
click at [333, 327] on textarea "Message:" at bounding box center [341, 335] width 212 height 43
type textarea "Please send asap"
click at [980, 484] on button "Preview Orders" at bounding box center [969, 485] width 93 height 26
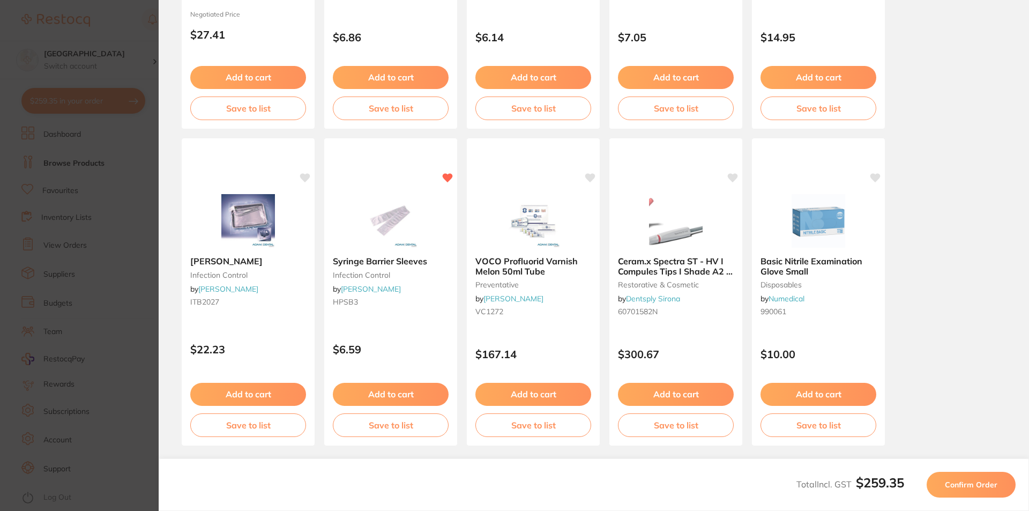
scroll to position [281, 0]
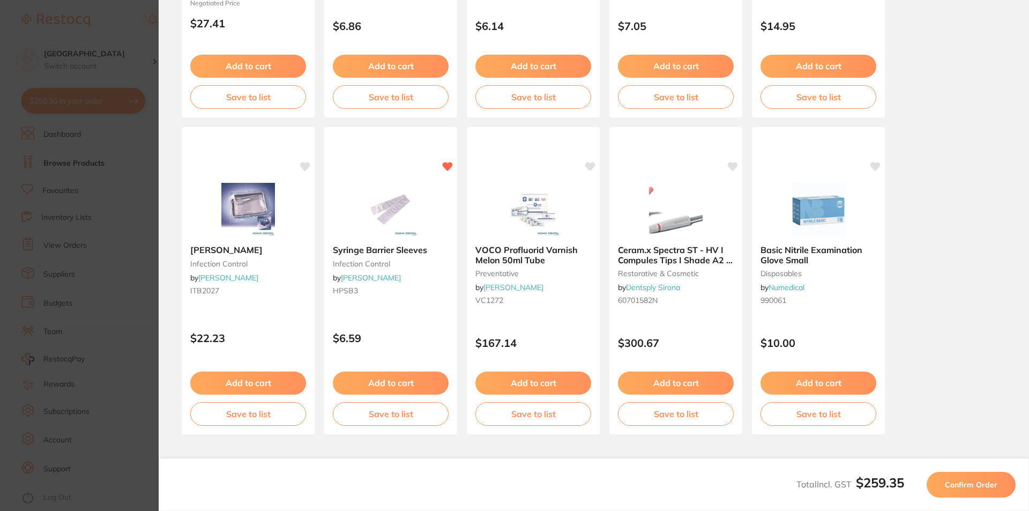
click at [949, 486] on span "Confirm Order" at bounding box center [971, 485] width 53 height 10
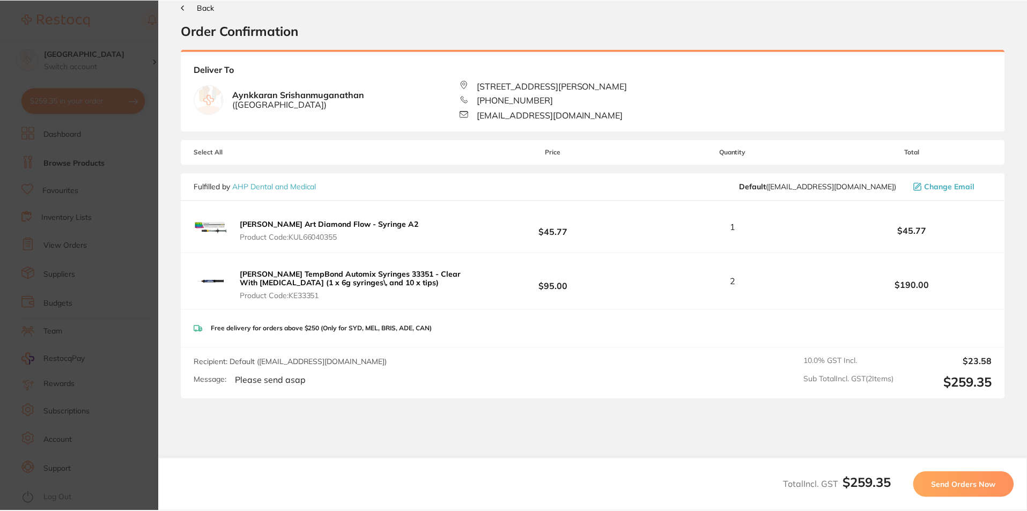
scroll to position [0, 0]
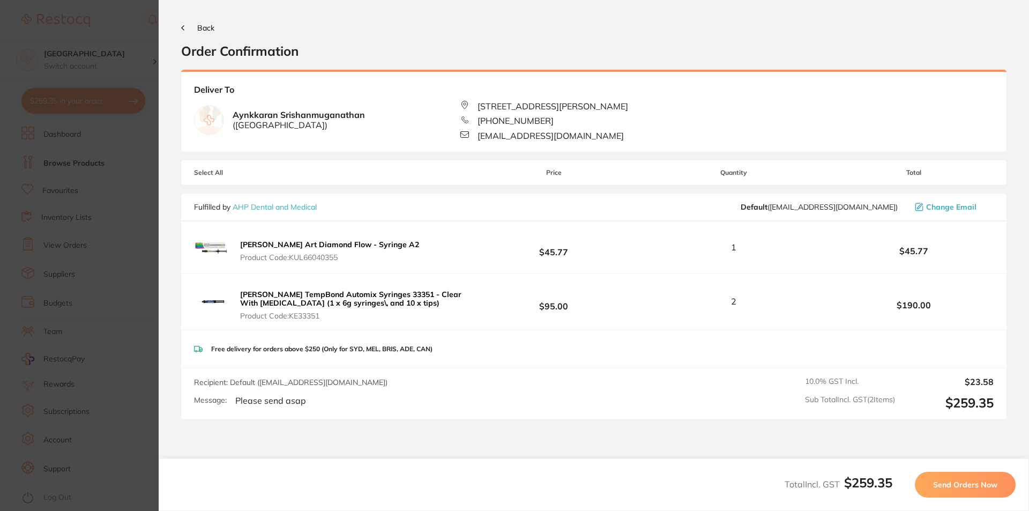
click at [945, 491] on button "Send Orders Now" at bounding box center [965, 485] width 101 height 26
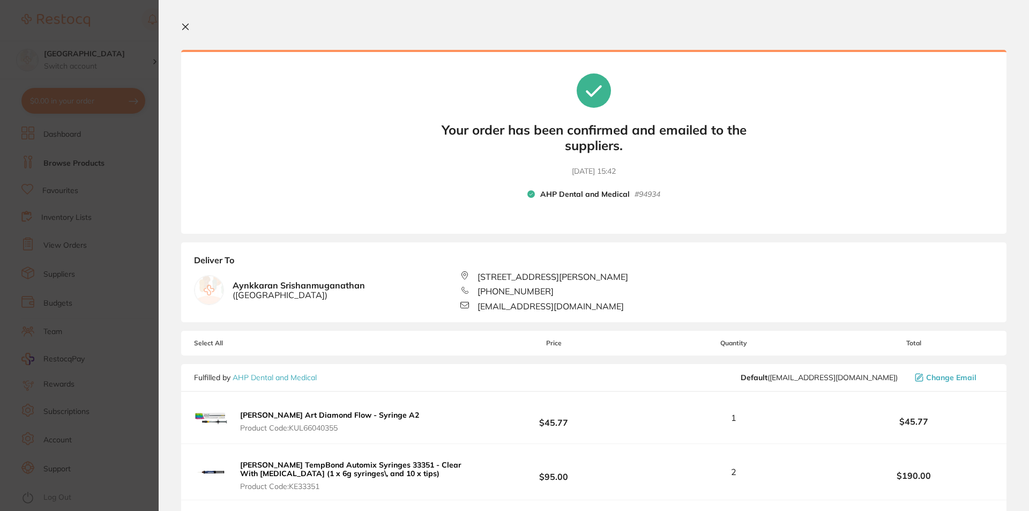
click at [185, 26] on icon at bounding box center [186, 27] width 6 height 6
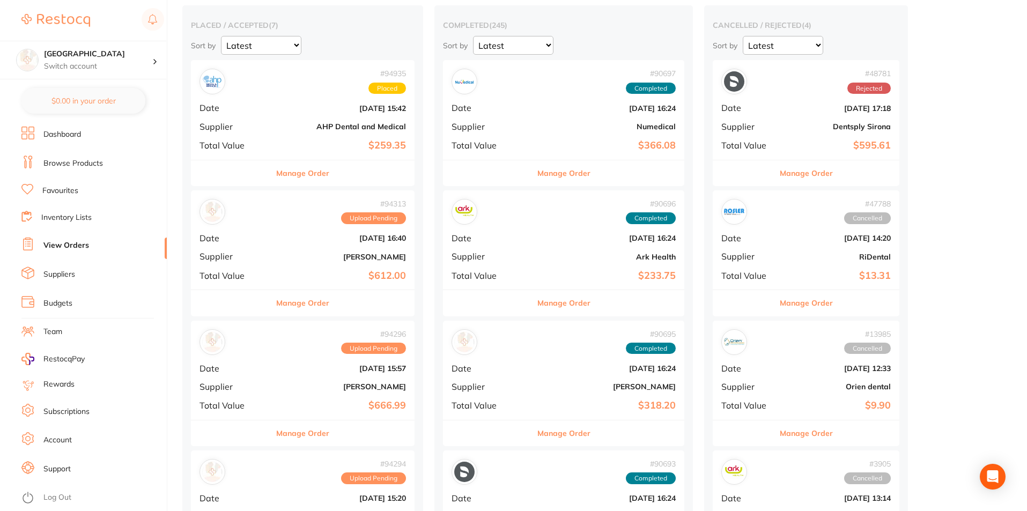
scroll to position [107, 0]
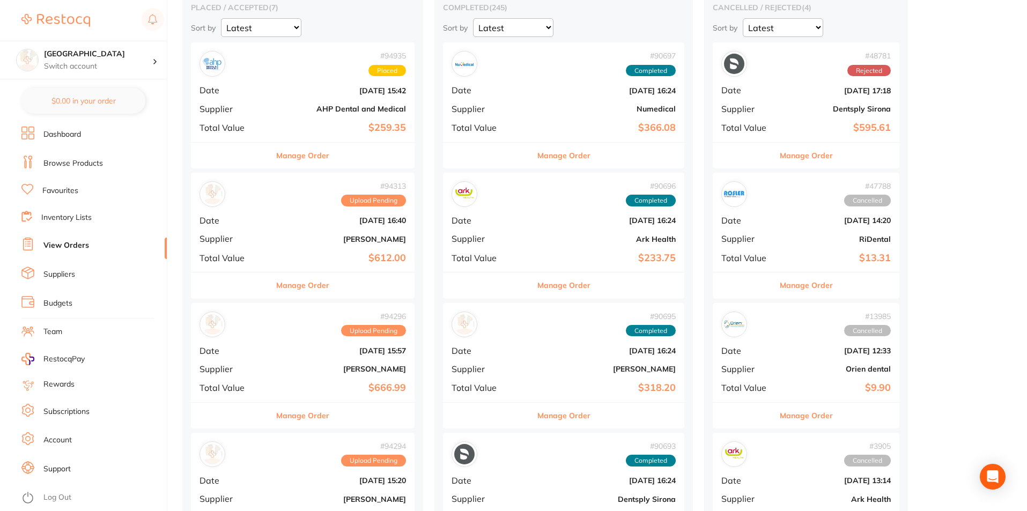
click at [317, 235] on b "[PERSON_NAME]" at bounding box center [340, 239] width 132 height 9
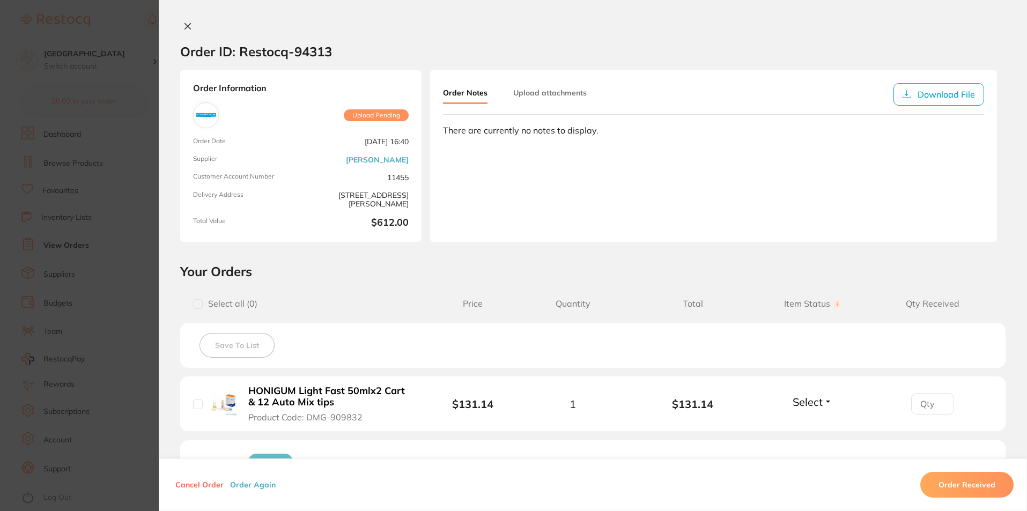
click at [982, 484] on button "Order Received" at bounding box center [966, 485] width 93 height 26
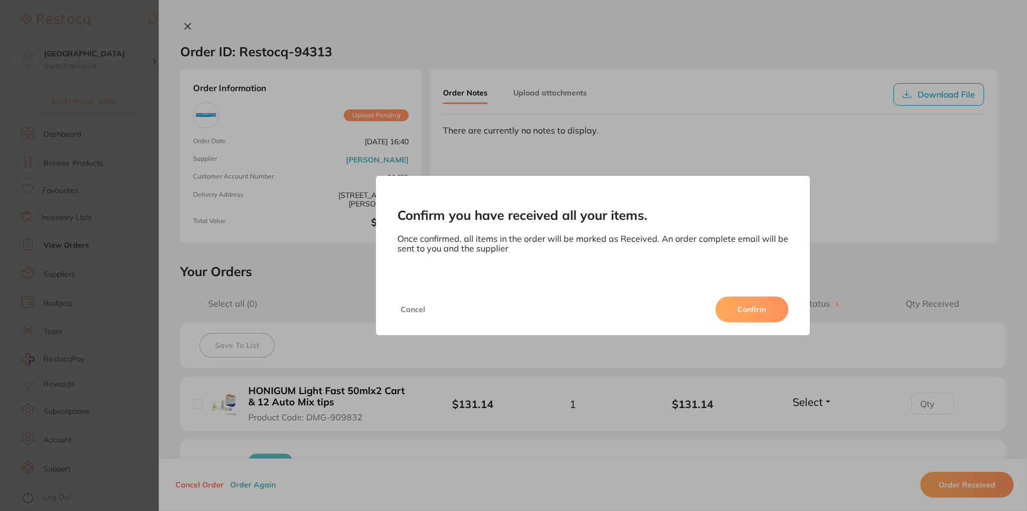
click at [764, 306] on button "Confirm" at bounding box center [751, 309] width 73 height 26
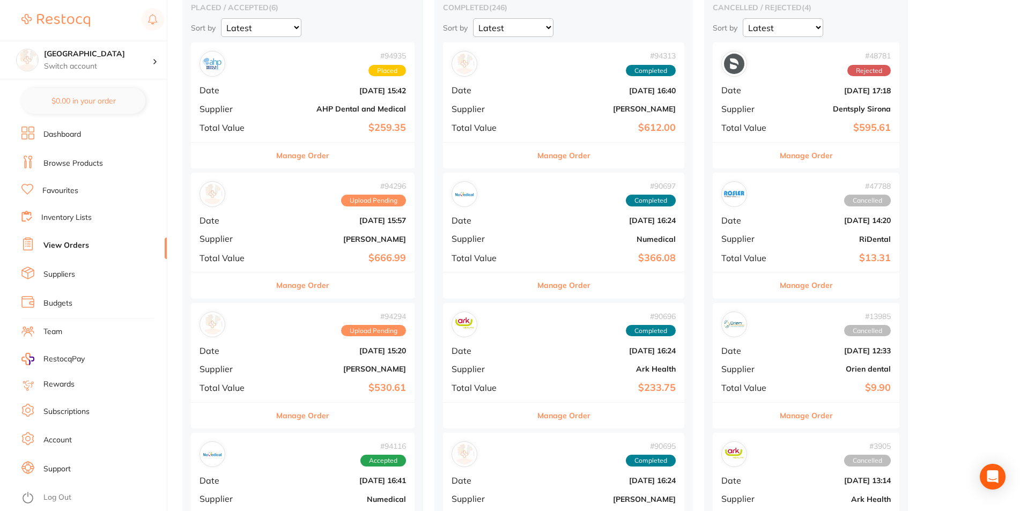
click at [290, 226] on div "# 94296 Upload Pending Date Sept 22 2025, 15:57 Supplier Henry Schein Halas Tot…" at bounding box center [303, 222] width 224 height 99
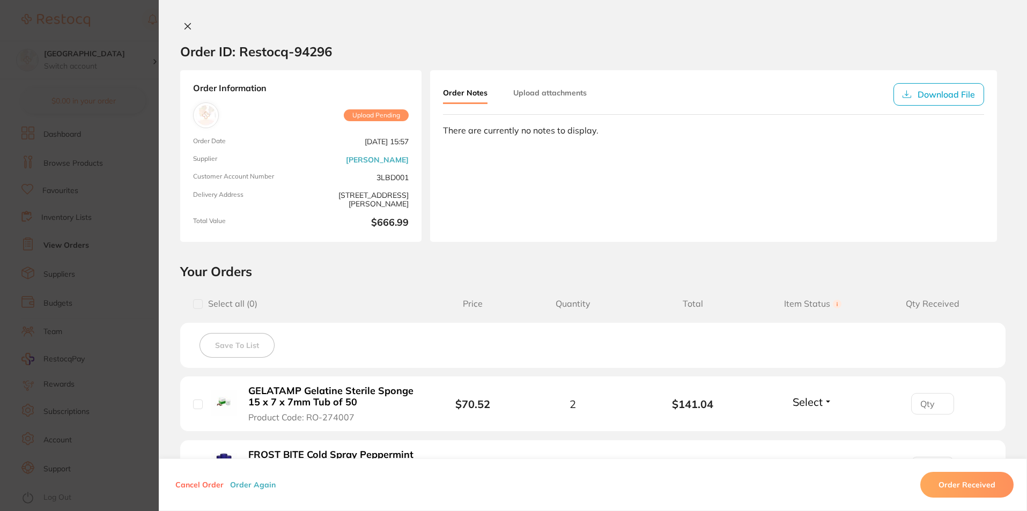
click at [945, 484] on button "Order Received" at bounding box center [966, 485] width 93 height 26
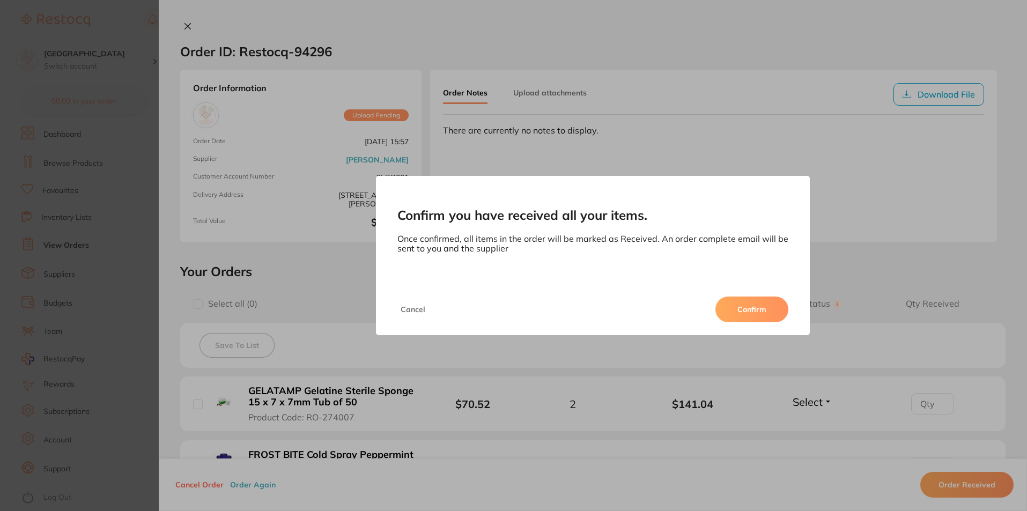
click at [752, 306] on button "Confirm" at bounding box center [751, 309] width 73 height 26
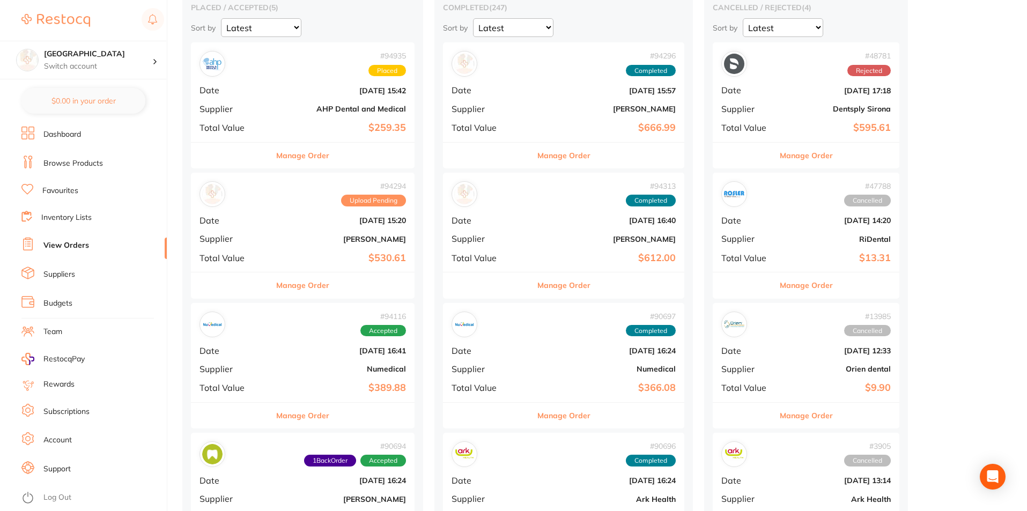
click at [299, 240] on b "[PERSON_NAME]" at bounding box center [340, 239] width 132 height 9
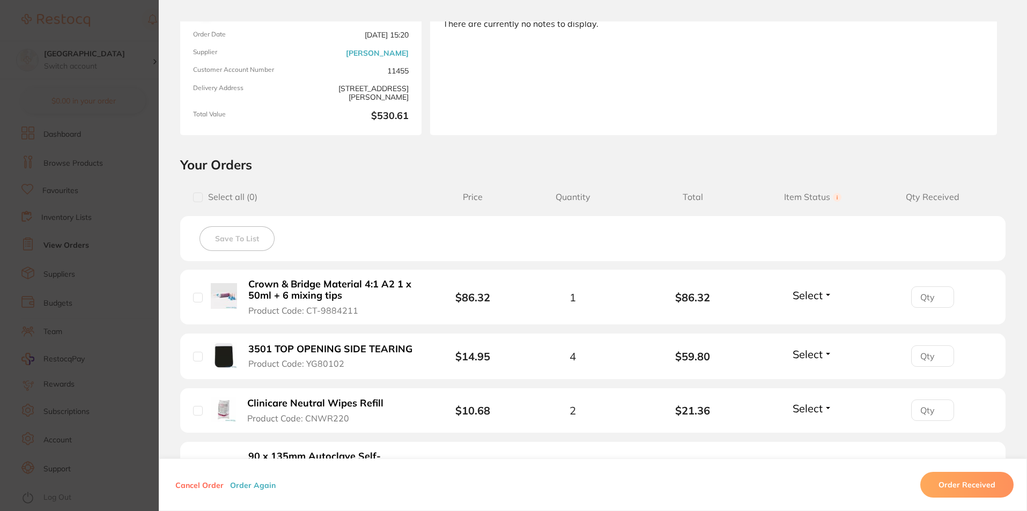
scroll to position [107, 0]
click at [987, 488] on button "Order Received" at bounding box center [966, 485] width 93 height 26
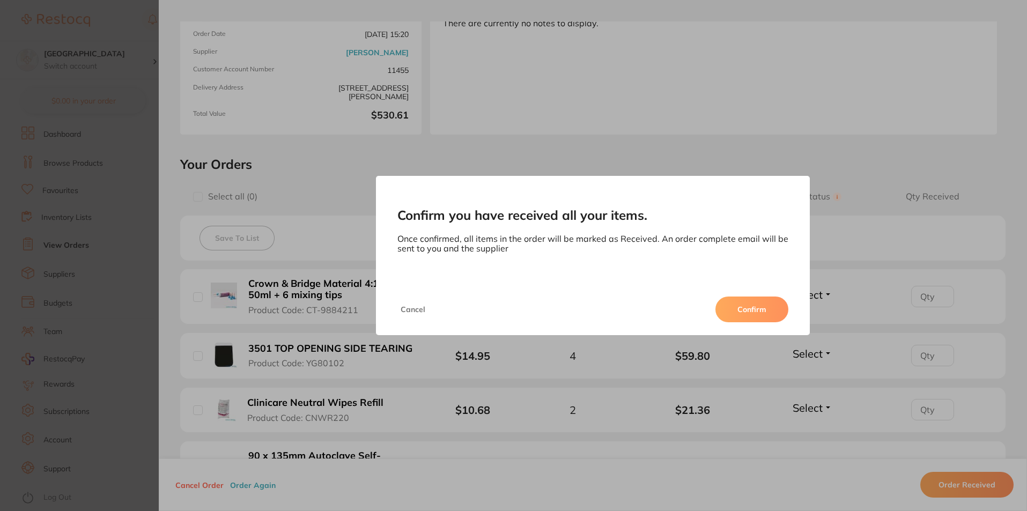
click at [726, 306] on button "Confirm" at bounding box center [751, 309] width 73 height 26
